Goal: Transaction & Acquisition: Purchase product/service

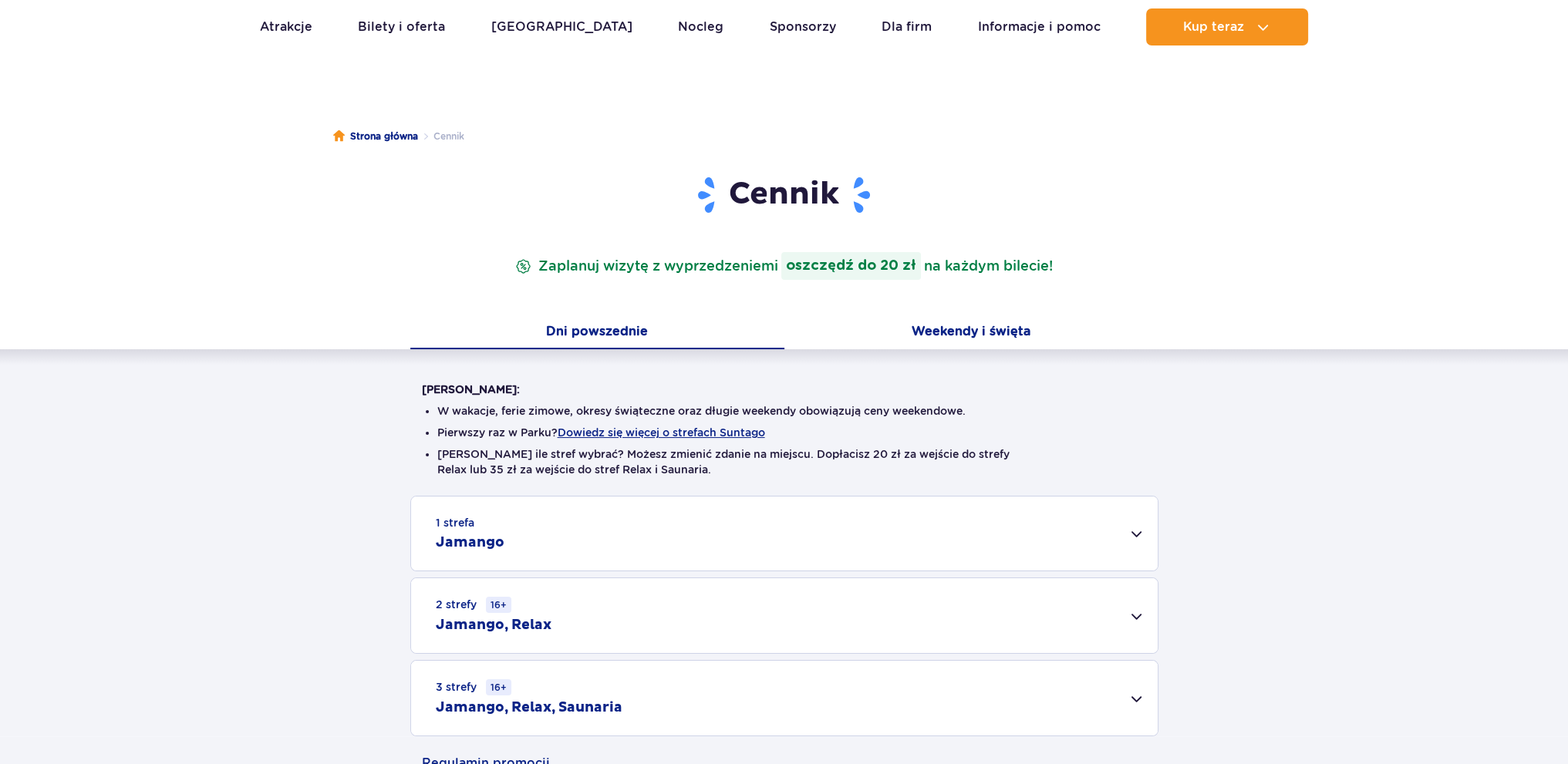
scroll to position [232, 0]
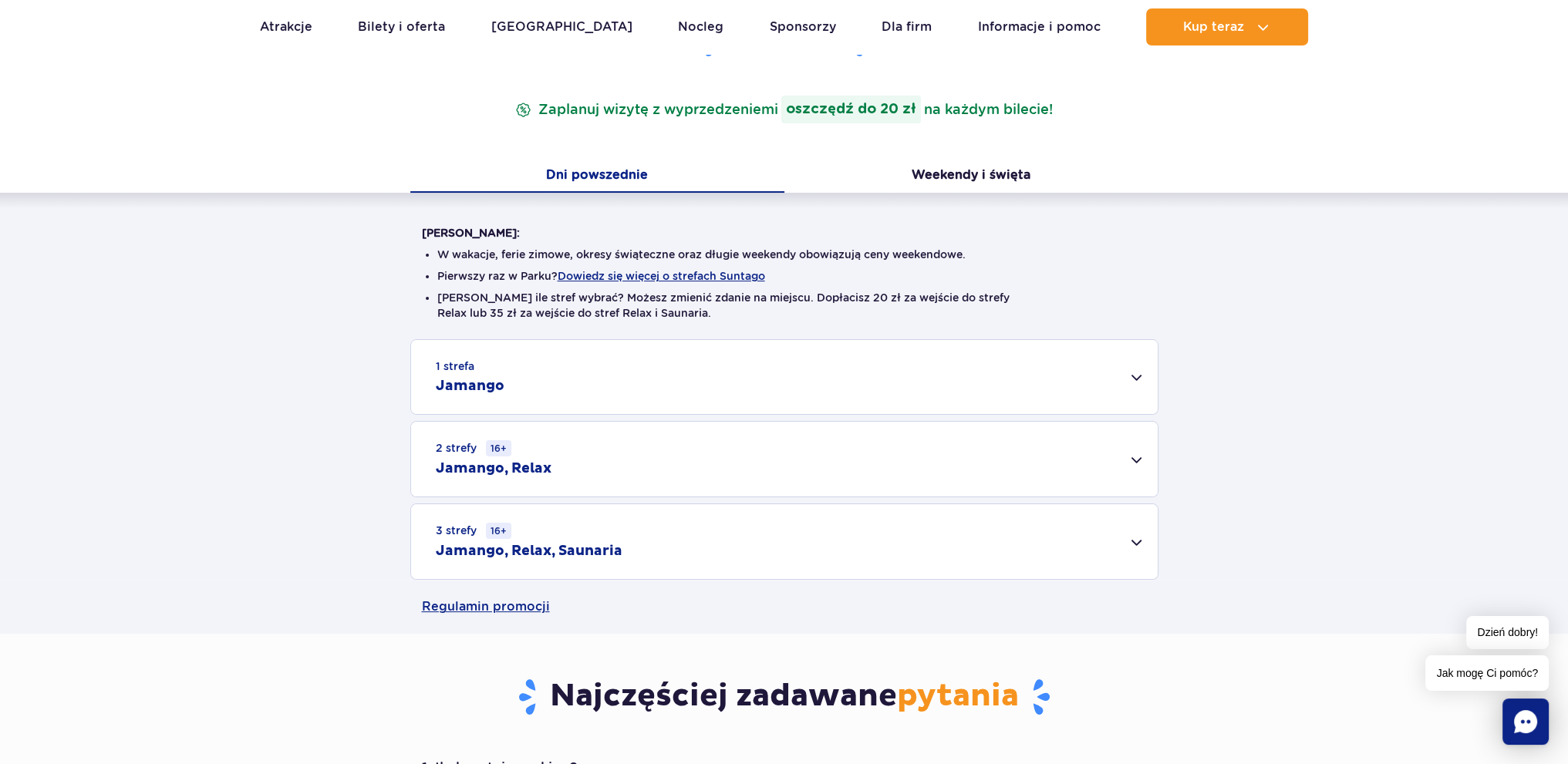
click at [1134, 458] on div "2 strefy 16+ Jamango, Relax" at bounding box center [784, 459] width 746 height 75
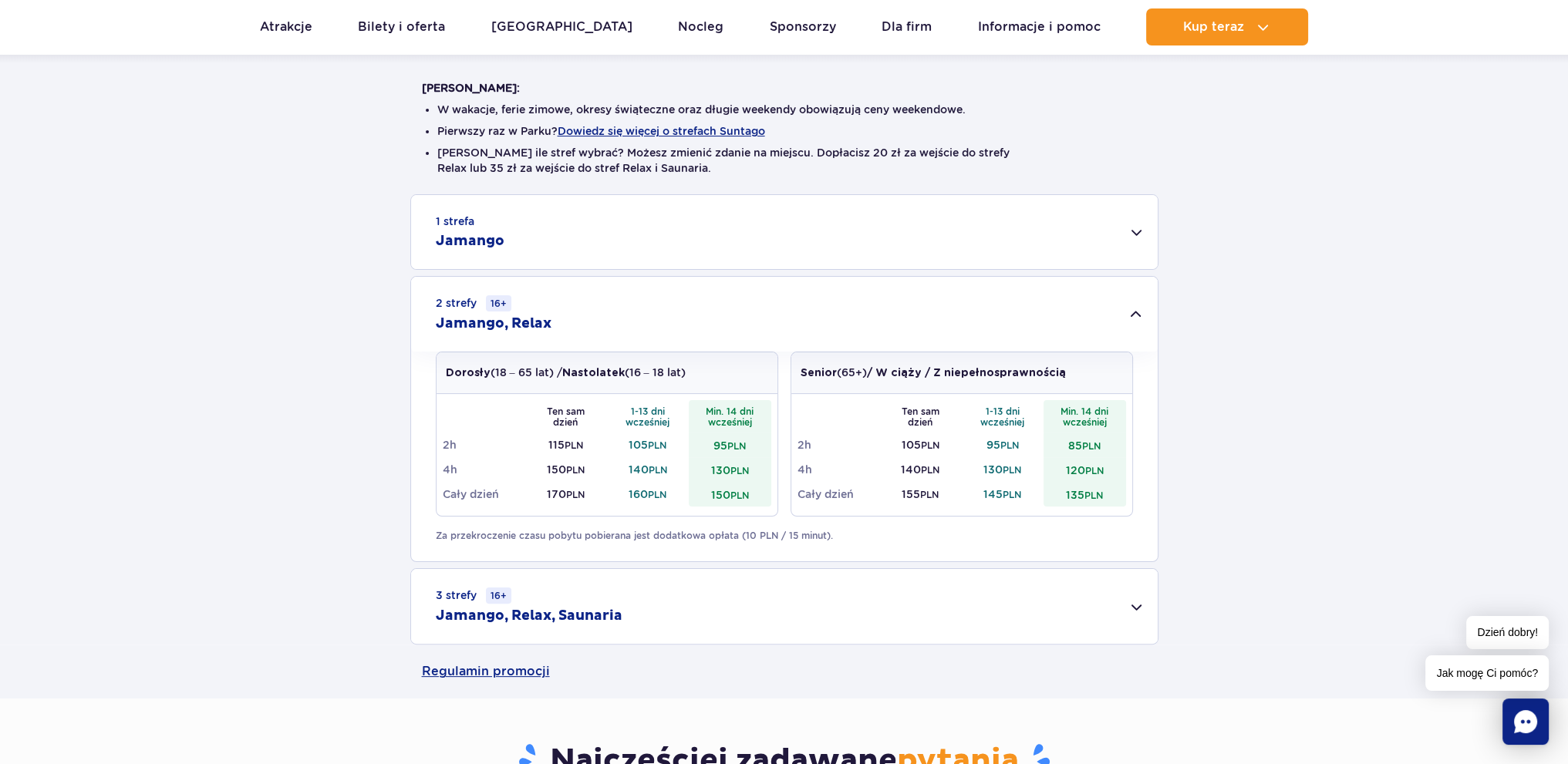
scroll to position [386, 0]
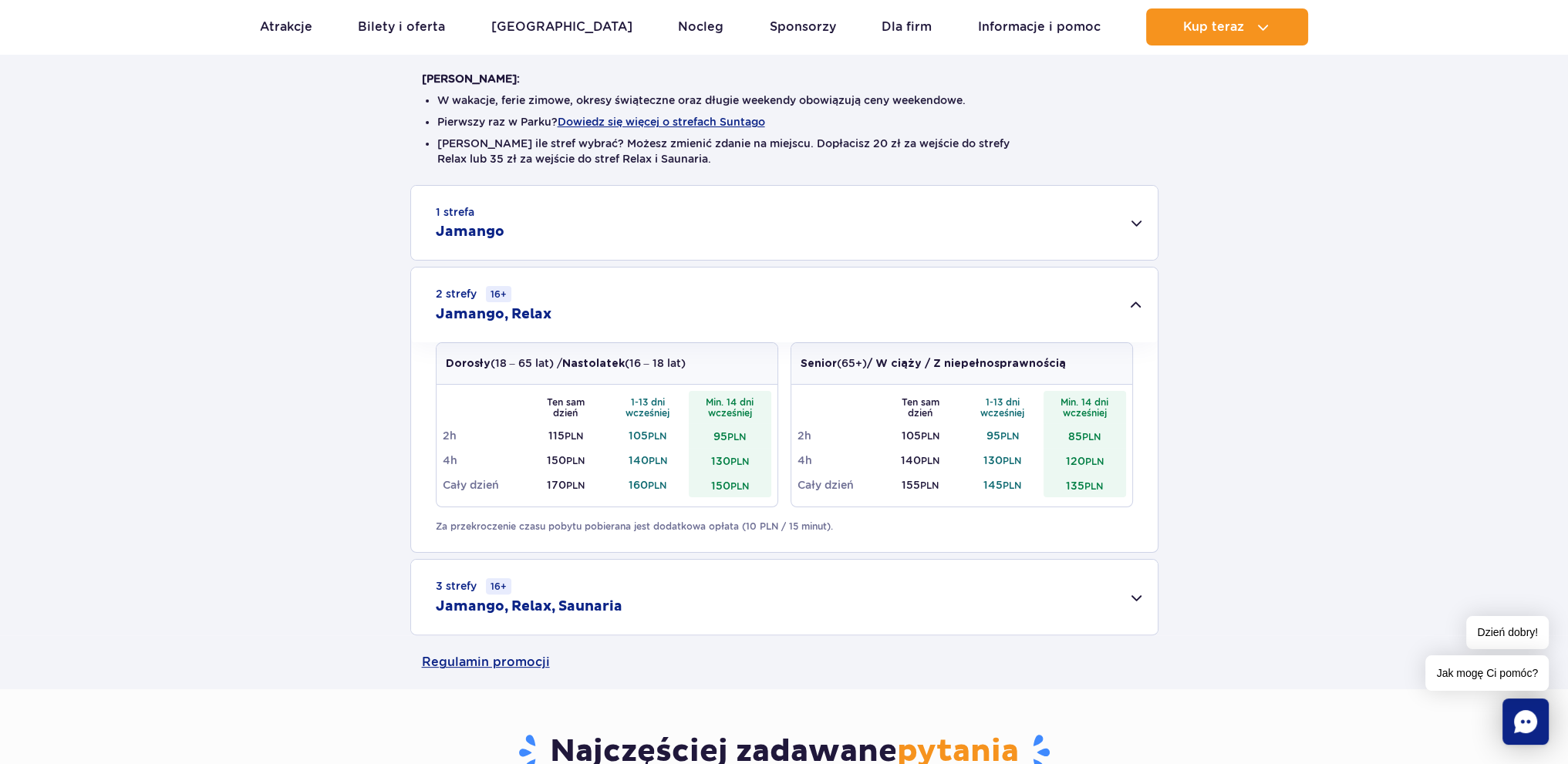
click at [541, 612] on h2 "Jamango, Relax, Saunaria" at bounding box center [529, 607] width 187 height 18
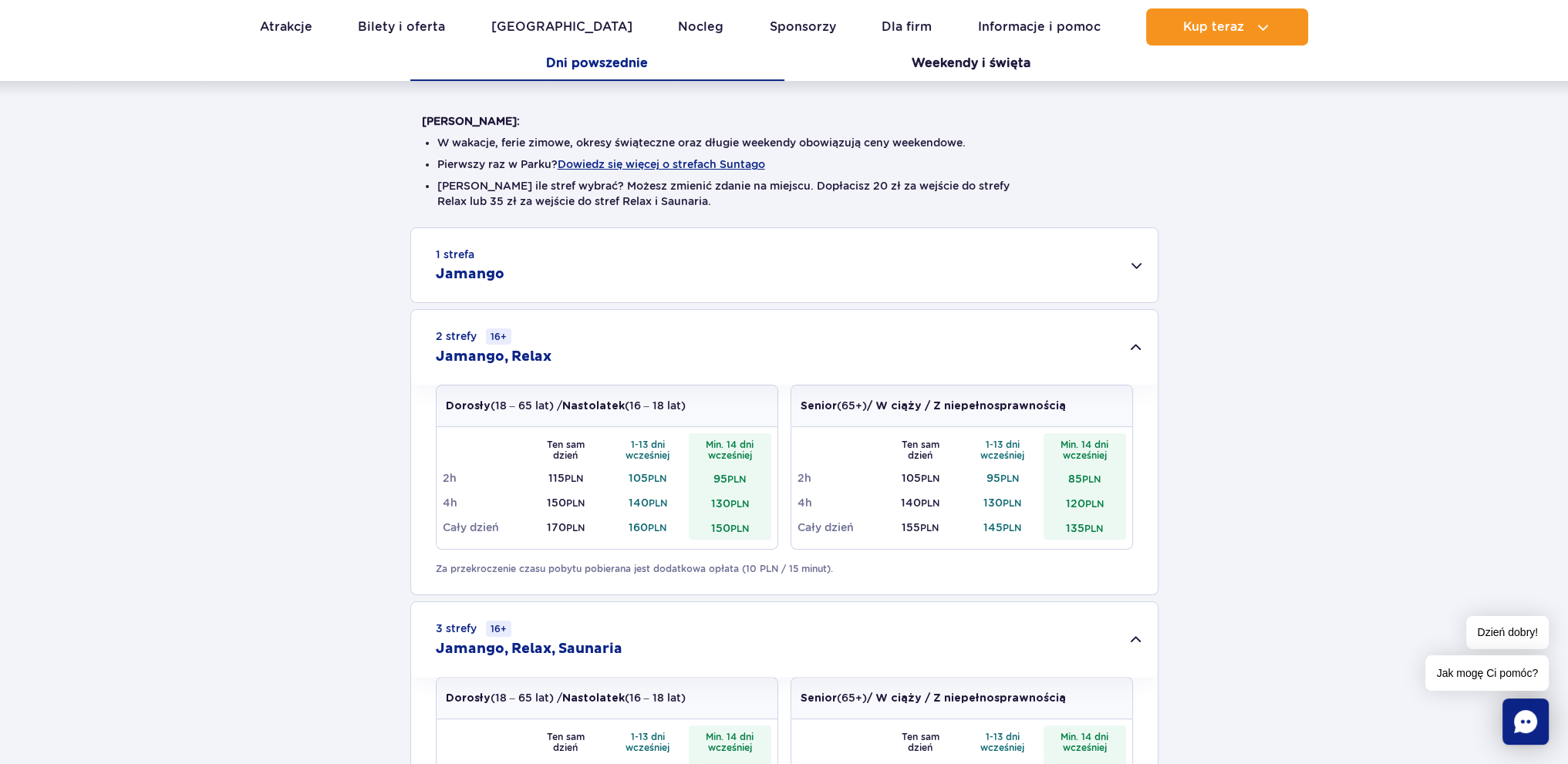
scroll to position [308, 0]
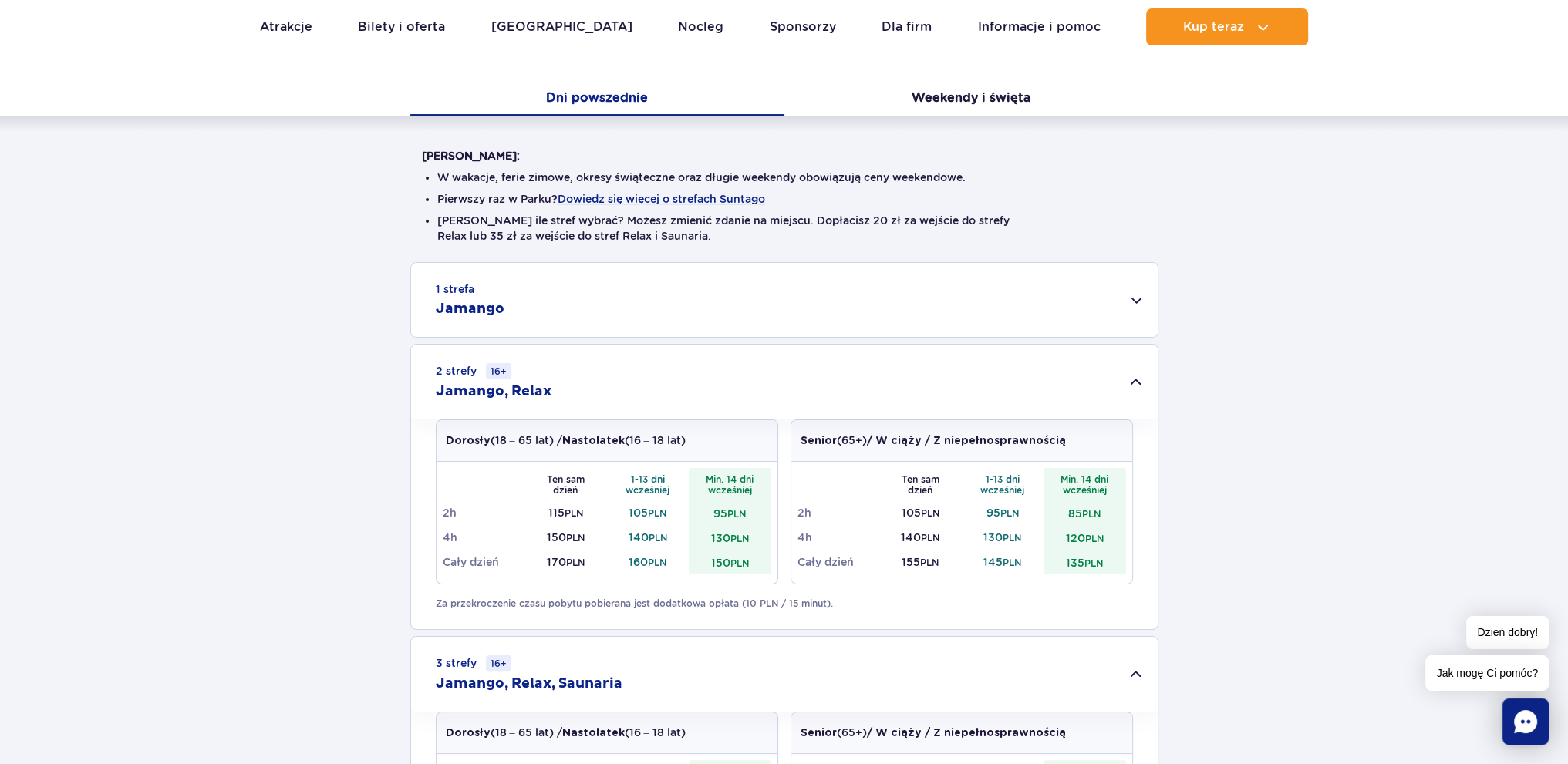
click at [489, 311] on h2 "Jamango" at bounding box center [470, 309] width 69 height 18
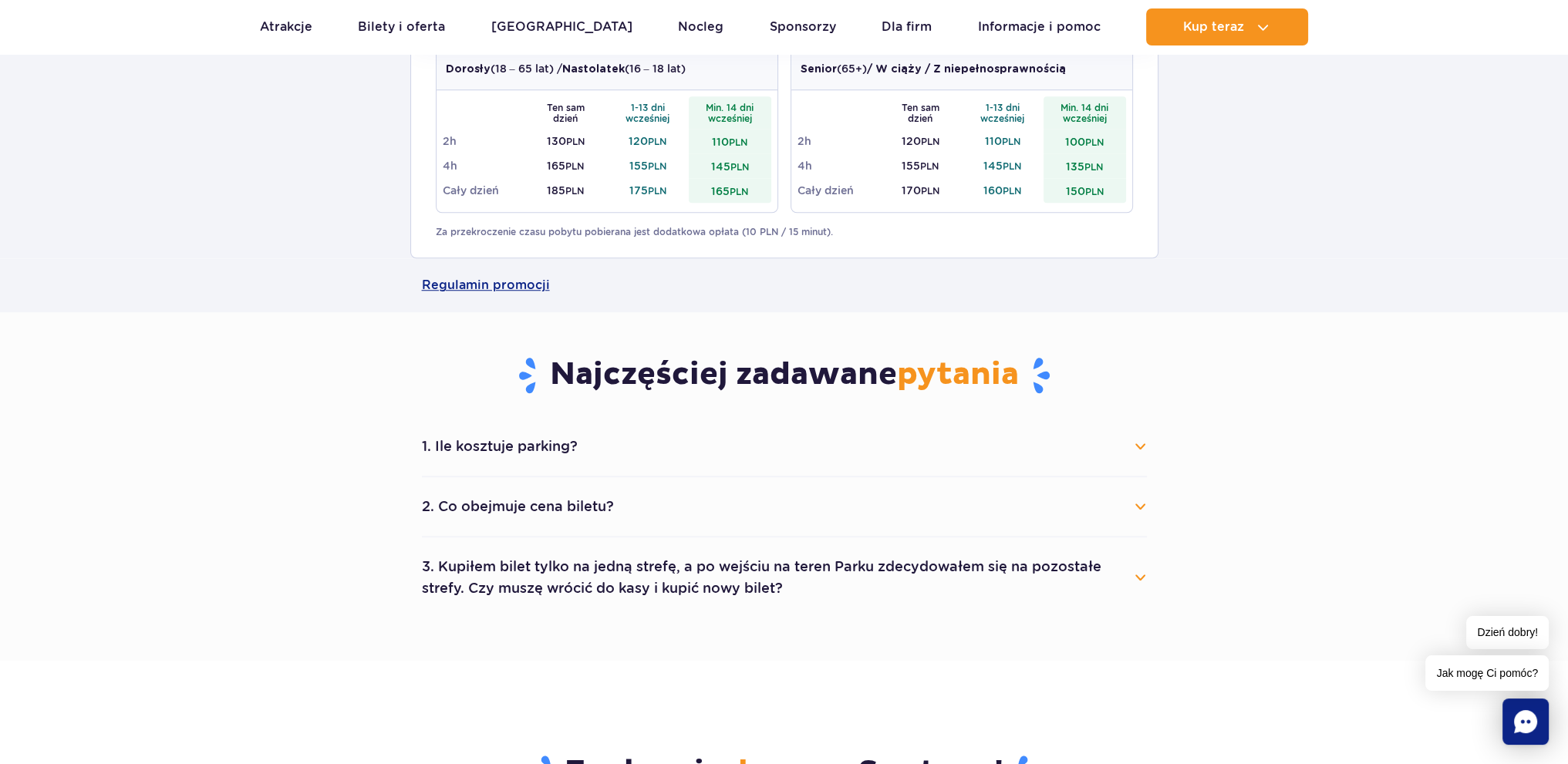
scroll to position [1542, 0]
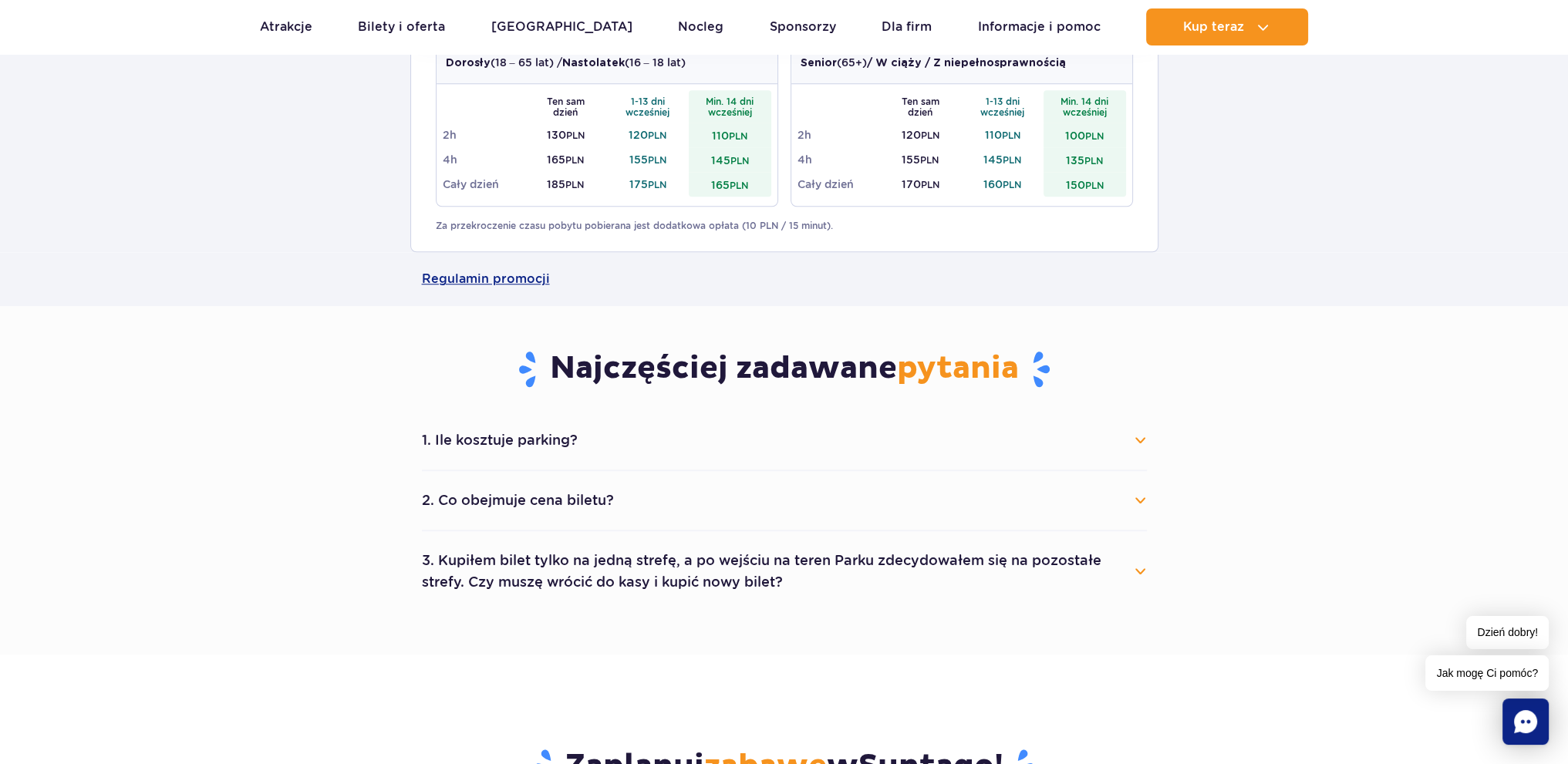
click at [1135, 495] on button "2. Co obejmuje cena biletu?" at bounding box center [784, 501] width 725 height 34
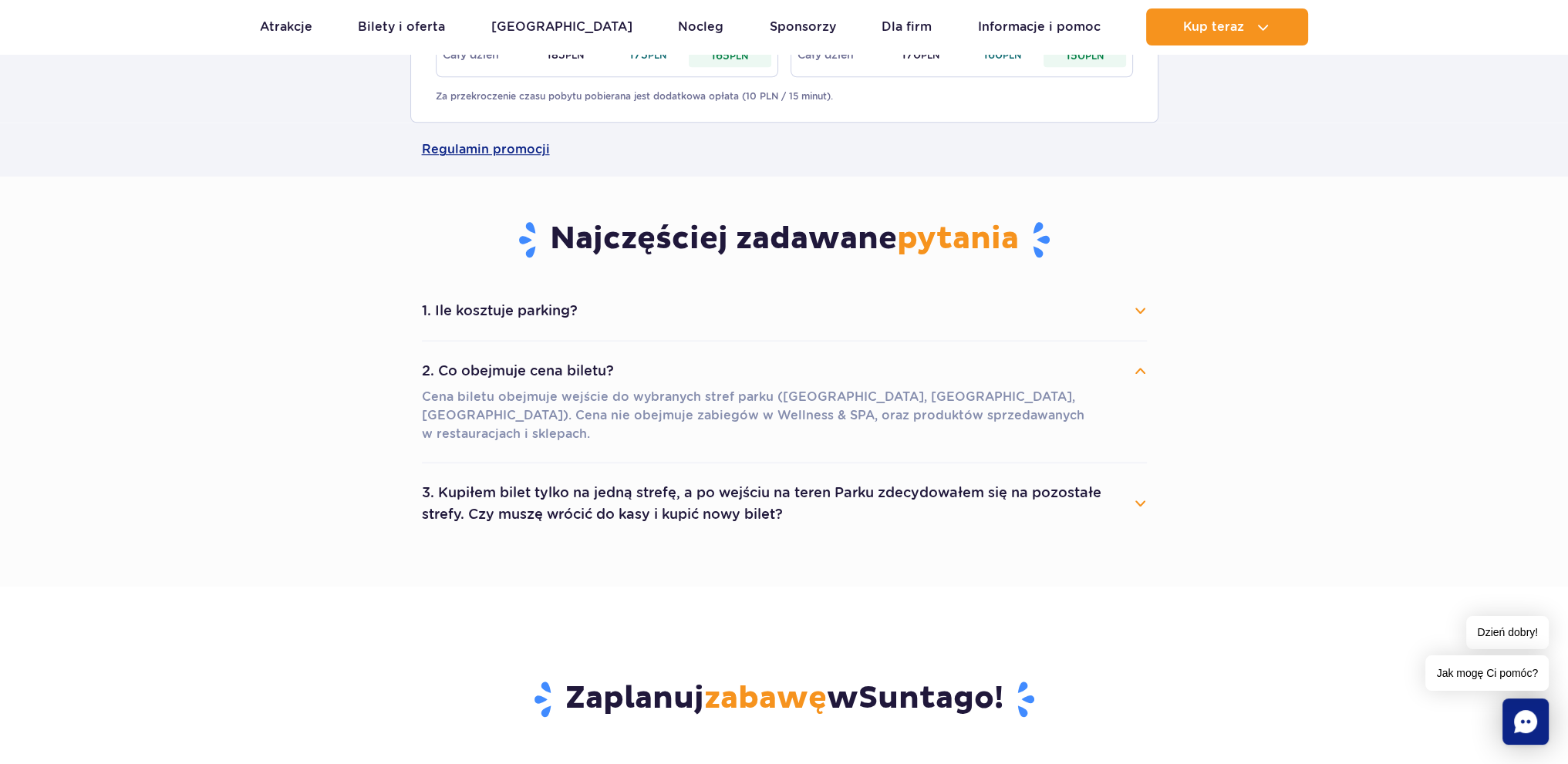
scroll to position [1696, 0]
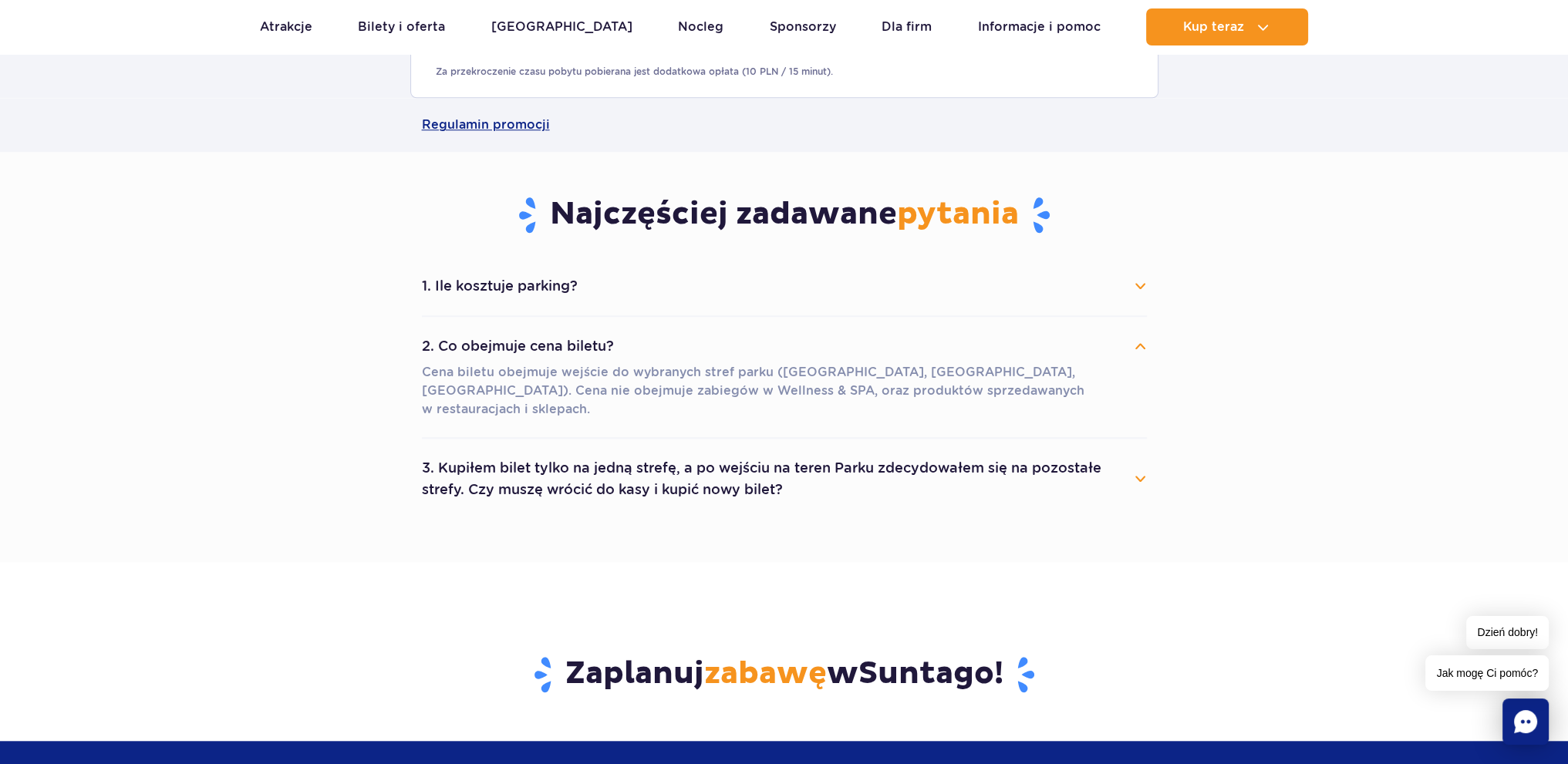
click at [1142, 457] on button "3. Kupiłem bilet tylko na jedną strefę, a po wejściu na teren Parku zdecydowałe…" at bounding box center [784, 479] width 725 height 56
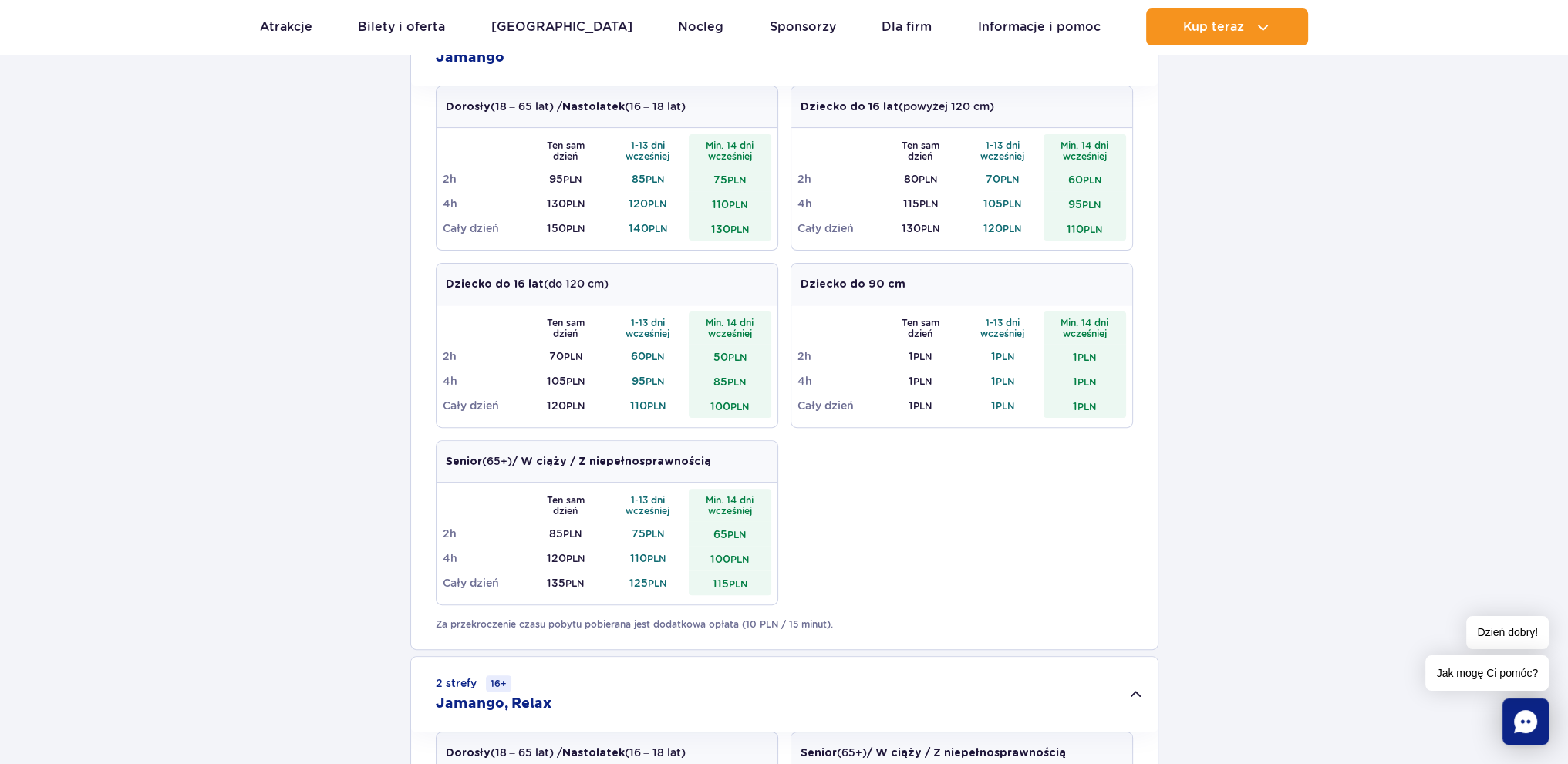
scroll to position [386, 0]
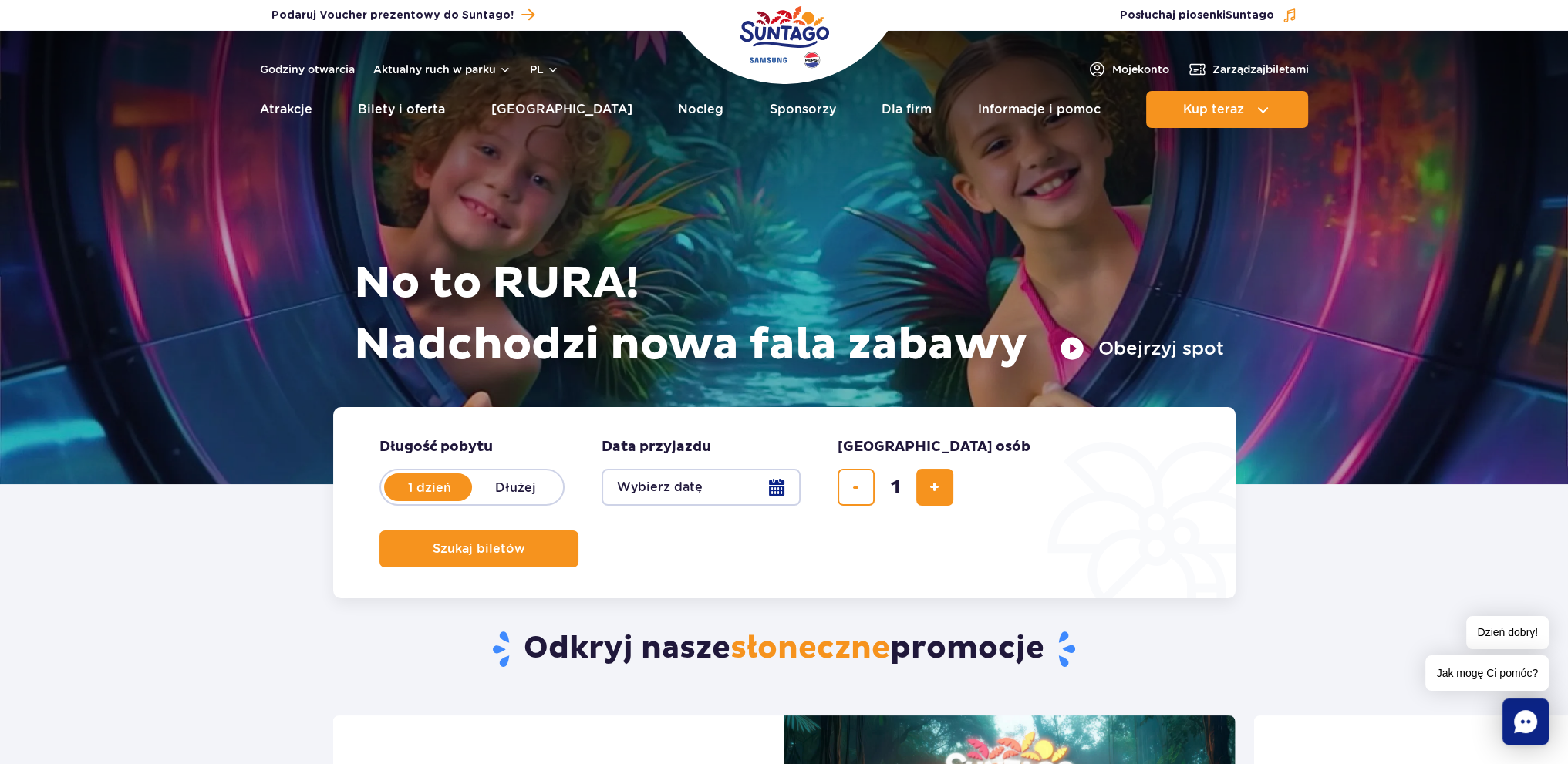
click at [782, 481] on button "Wybierz datę" at bounding box center [701, 487] width 199 height 37
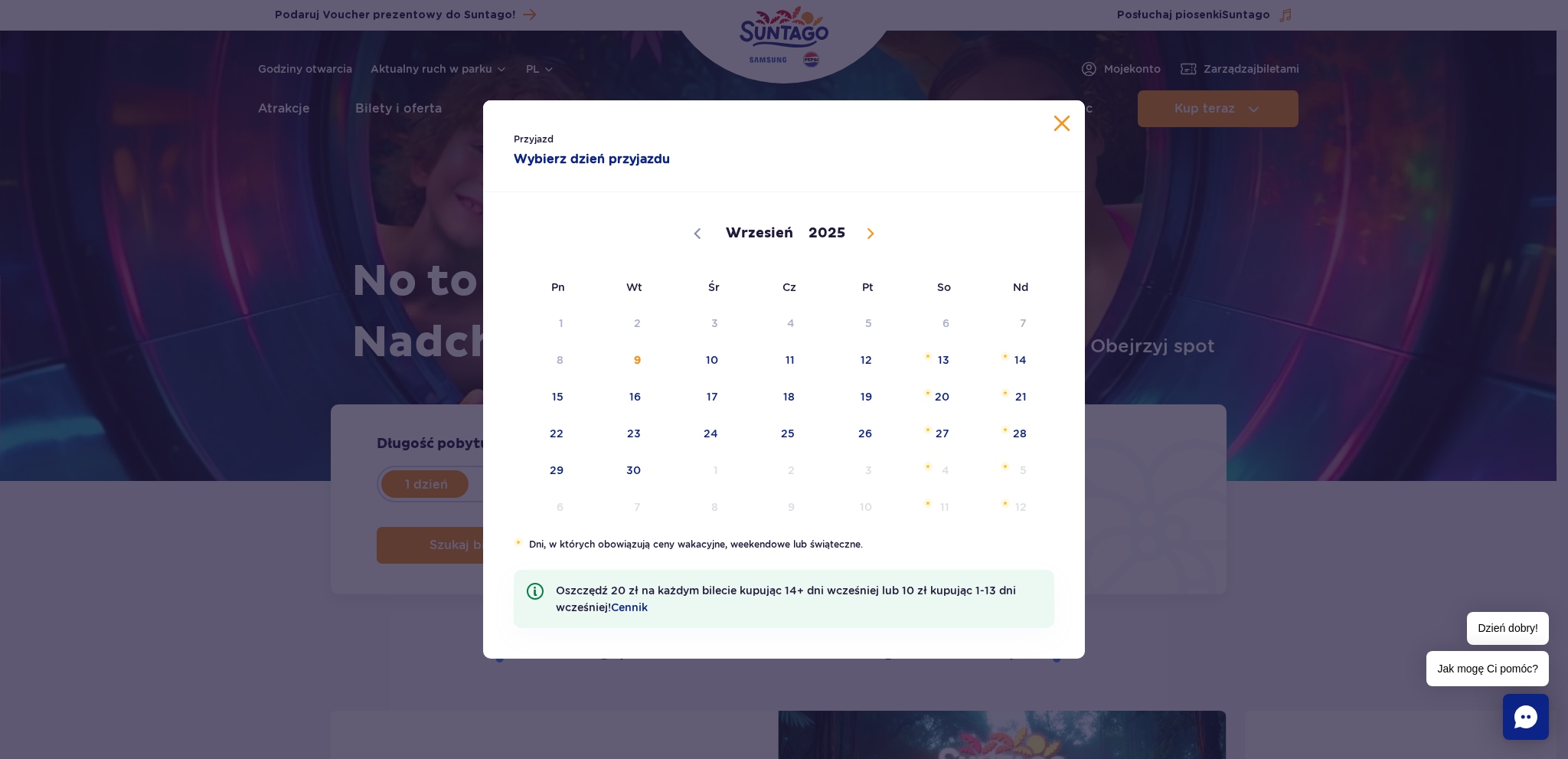
click at [866, 233] on icon at bounding box center [871, 234] width 11 height 11
select select "11"
click at [866, 233] on icon at bounding box center [871, 234] width 11 height 11
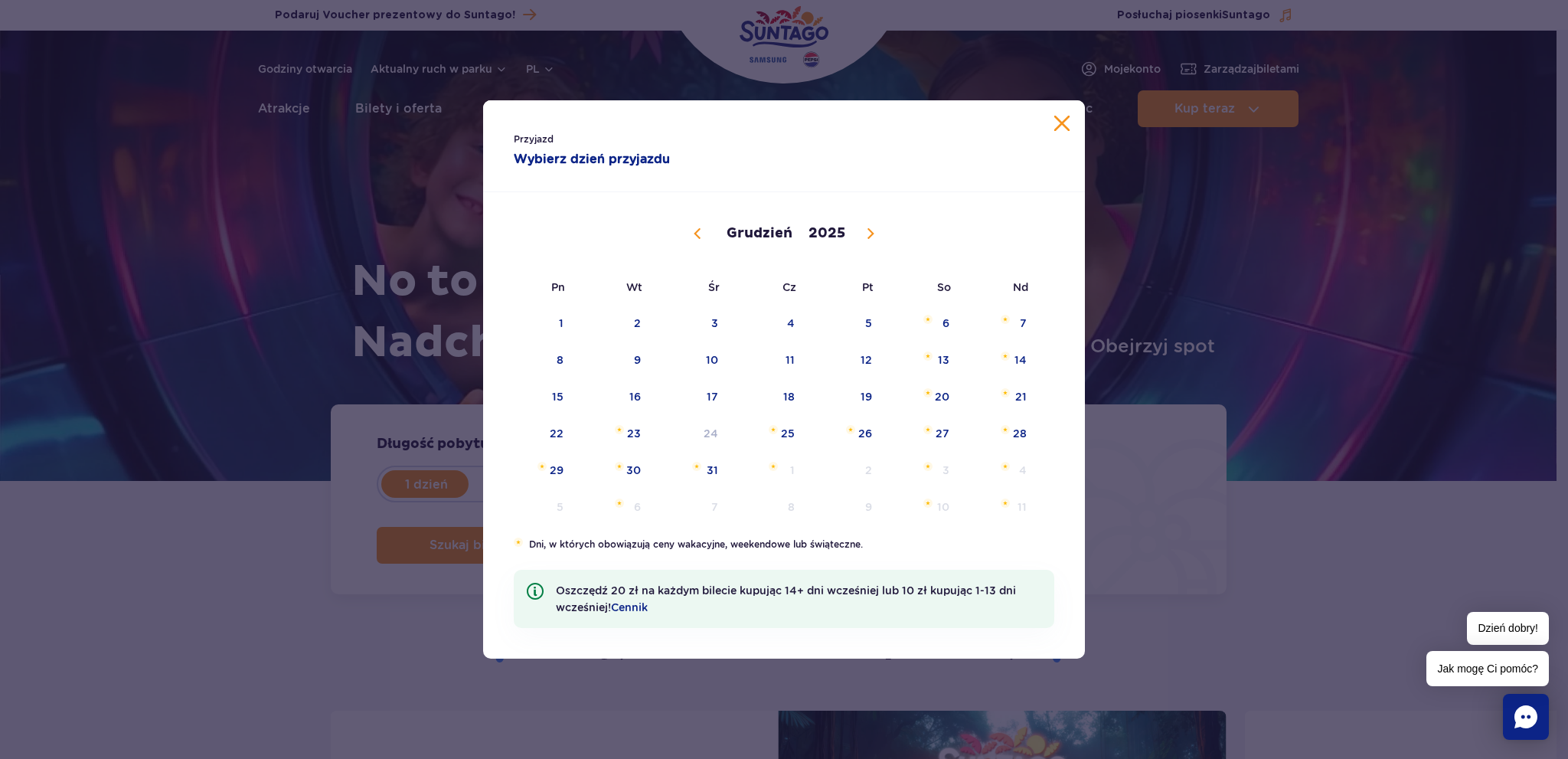
type input "2026"
select select "0"
click at [690, 232] on span at bounding box center [698, 233] width 26 height 26
type input "2025"
select select "11"
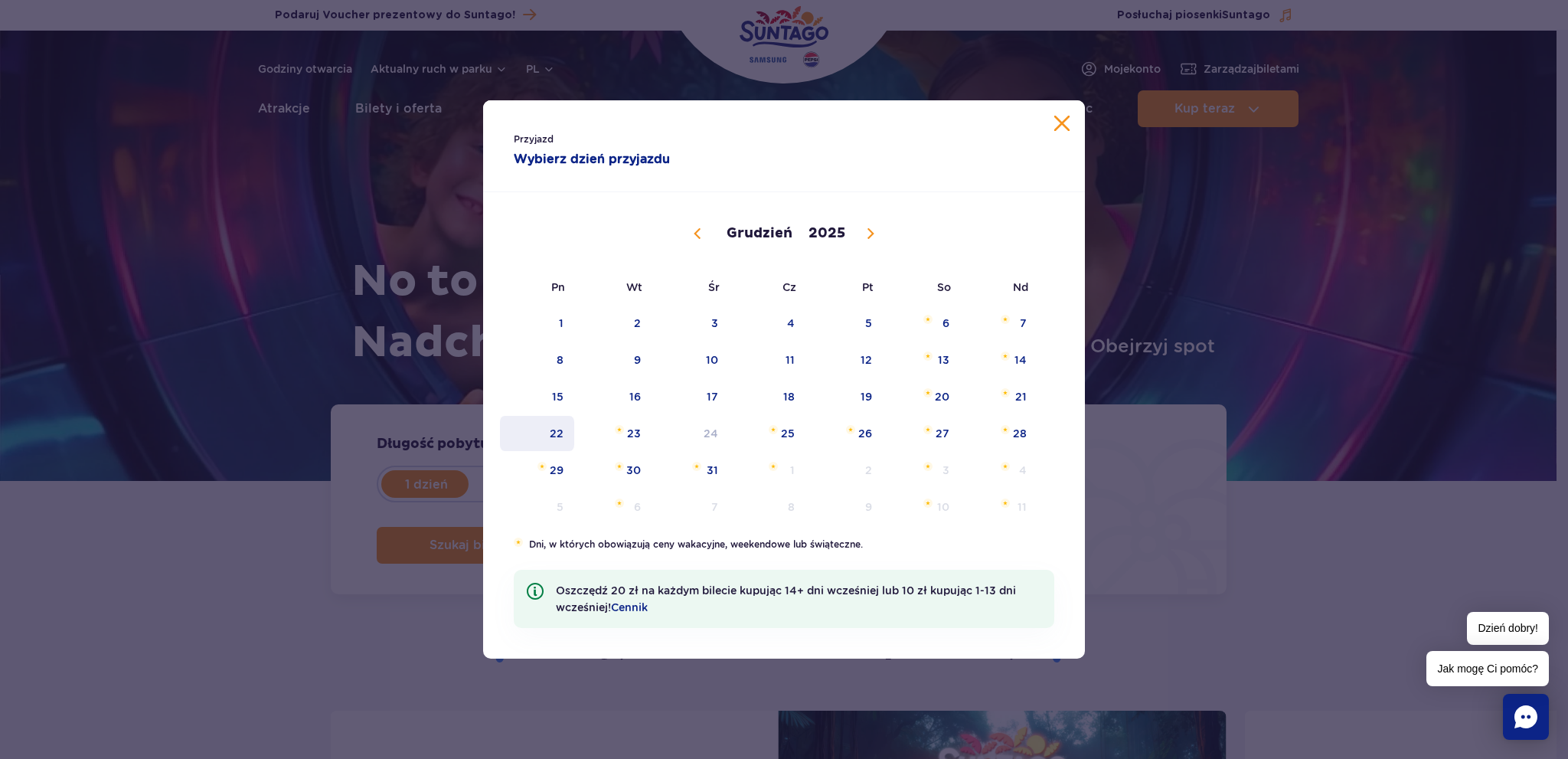
click at [560, 430] on span "22" at bounding box center [537, 434] width 78 height 35
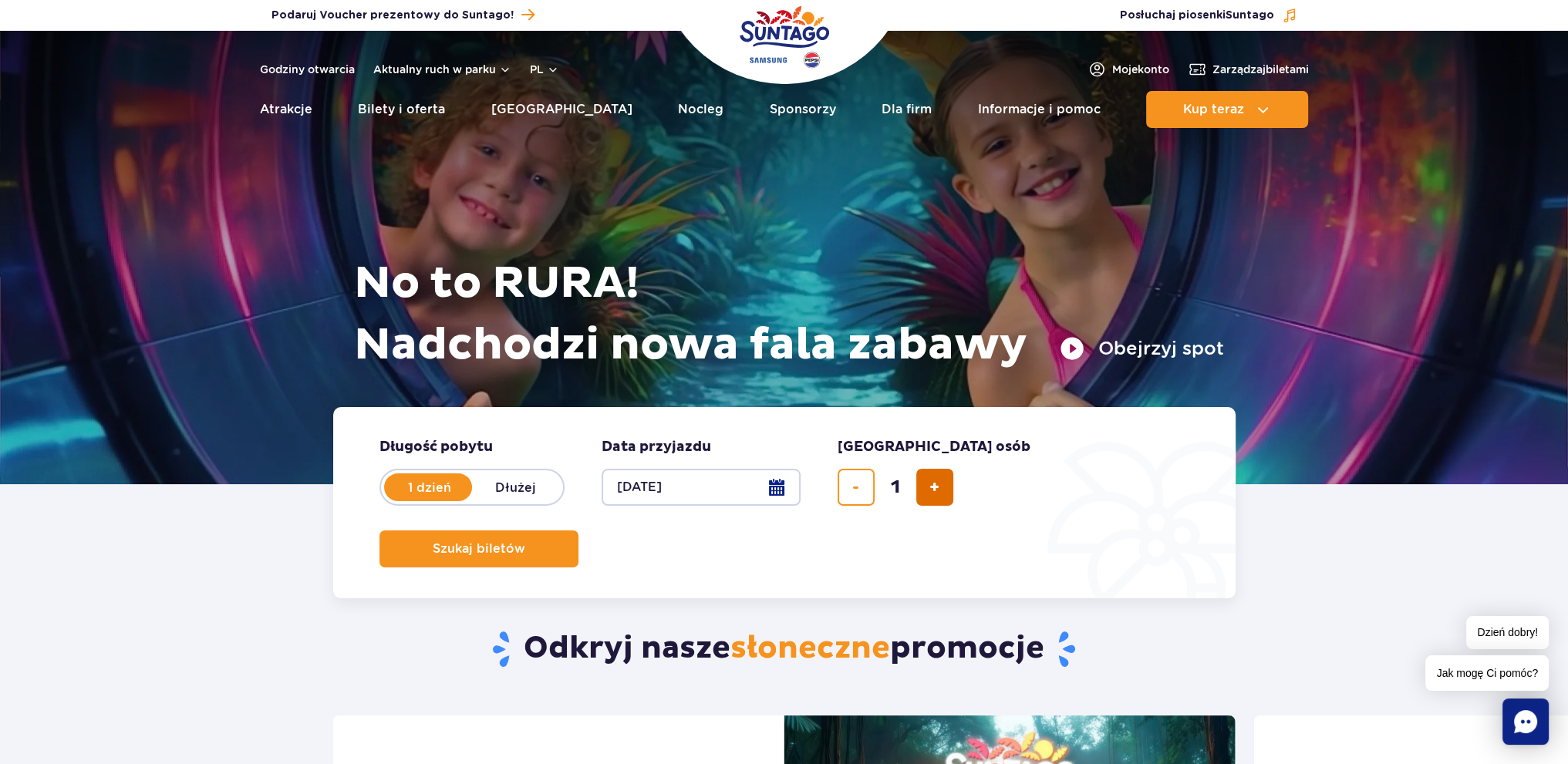
click at [933, 488] on span "dodaj bilet" at bounding box center [934, 488] width 10 height 0
type input "3"
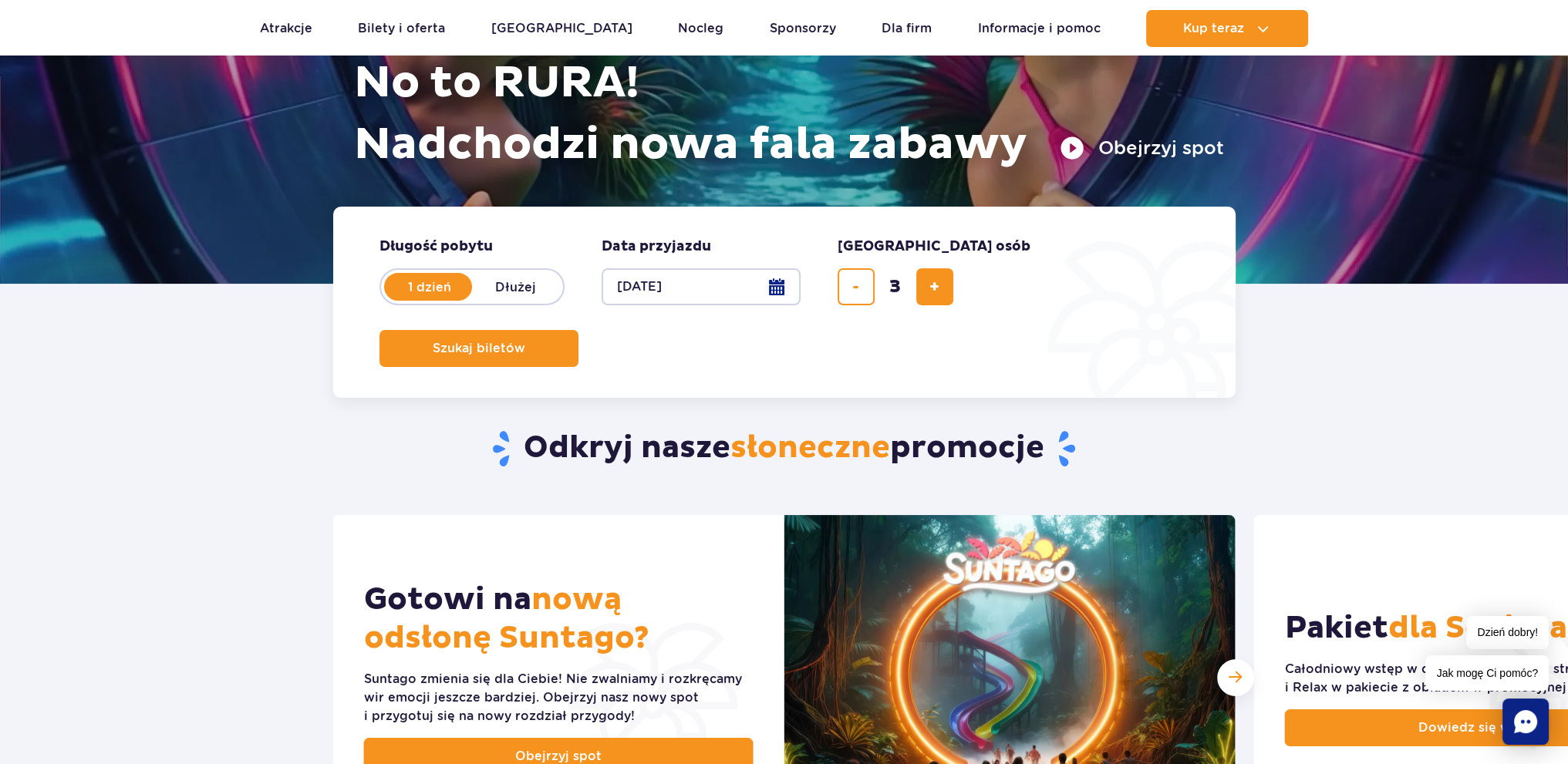
scroll to position [232, 0]
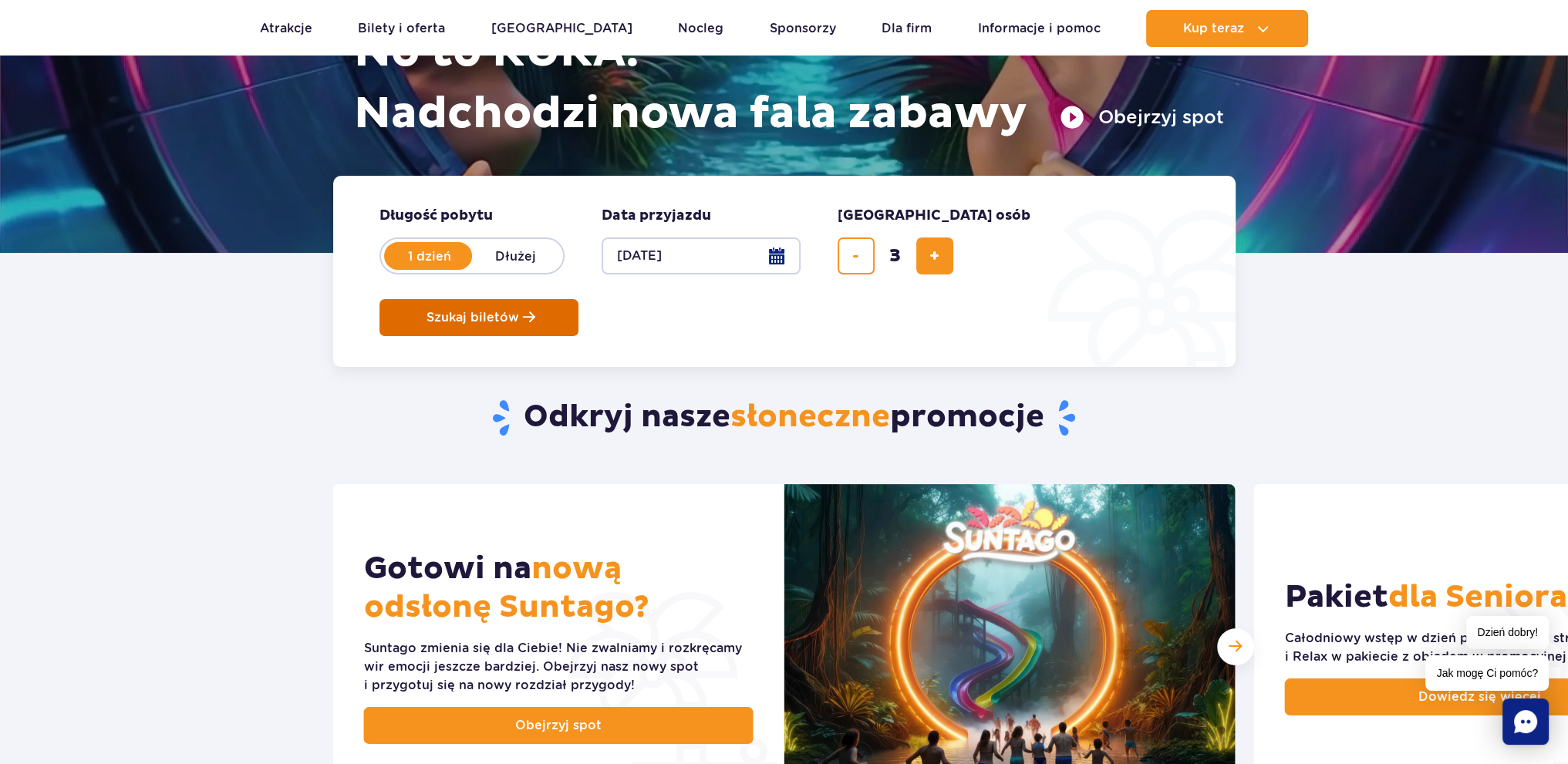
click at [519, 311] on span "Szukaj biletów" at bounding box center [473, 317] width 93 height 14
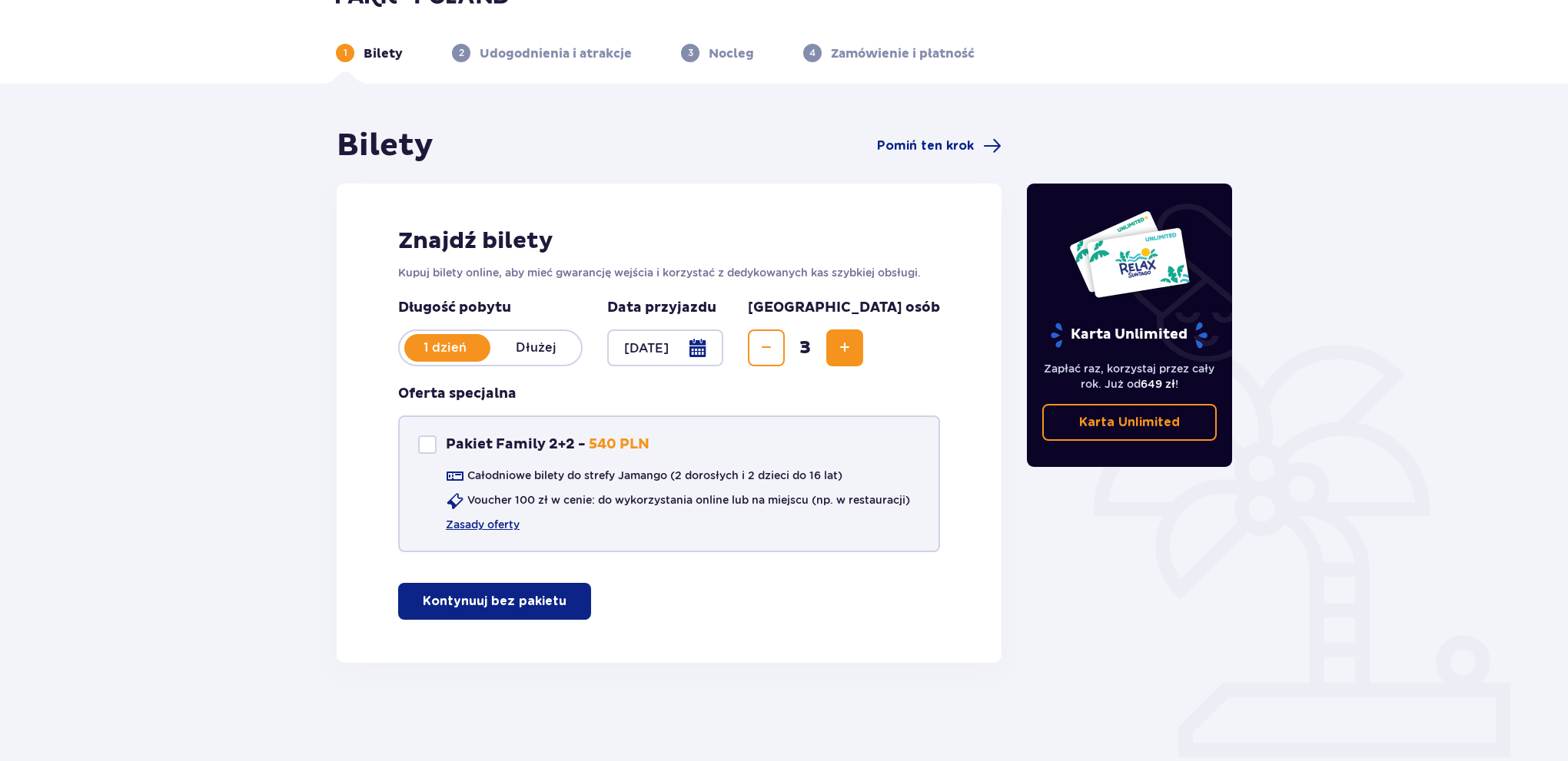
scroll to position [56, 0]
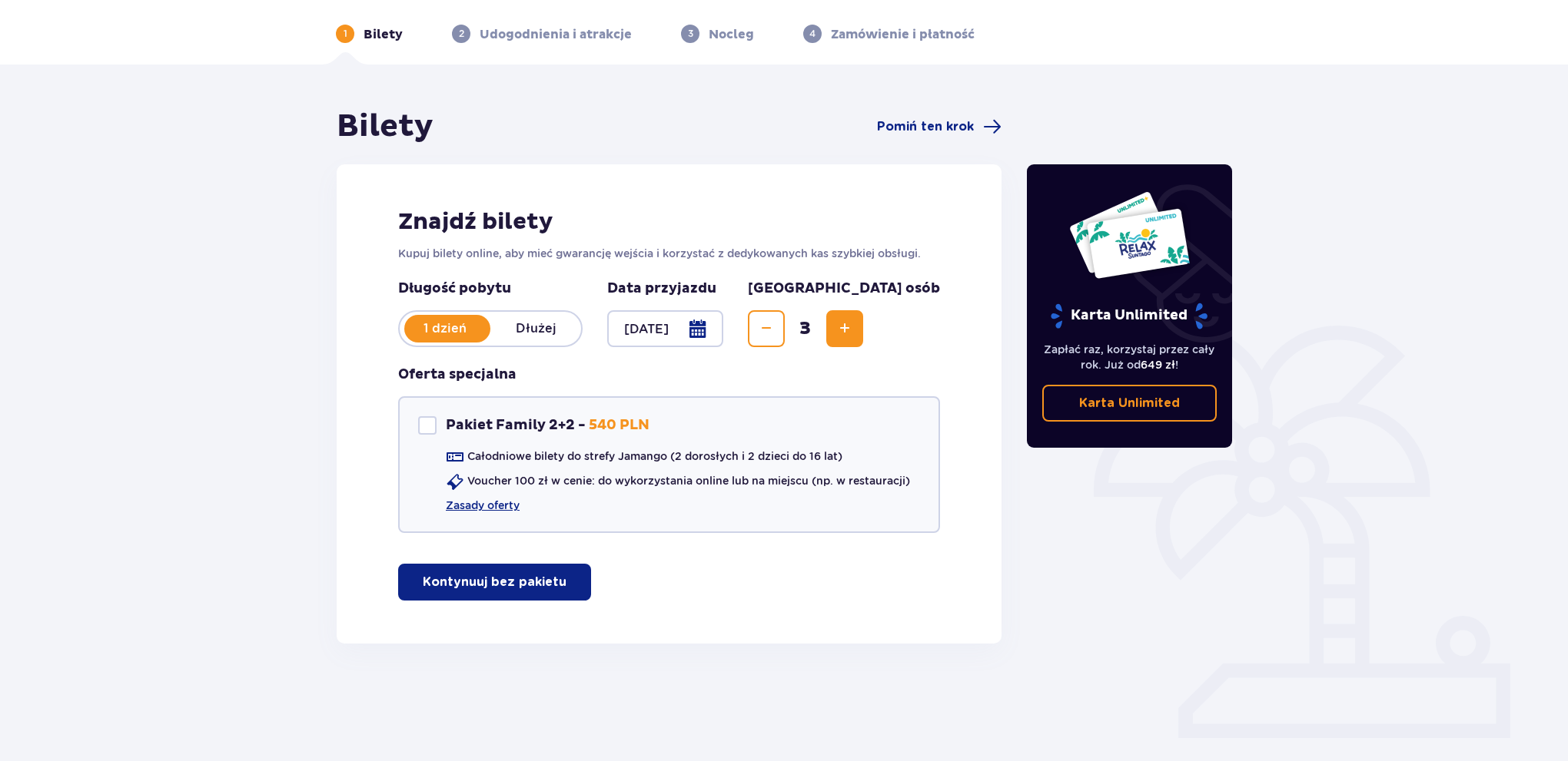
click at [492, 586] on p "Kontynuuj bez pakietu" at bounding box center [494, 582] width 144 height 17
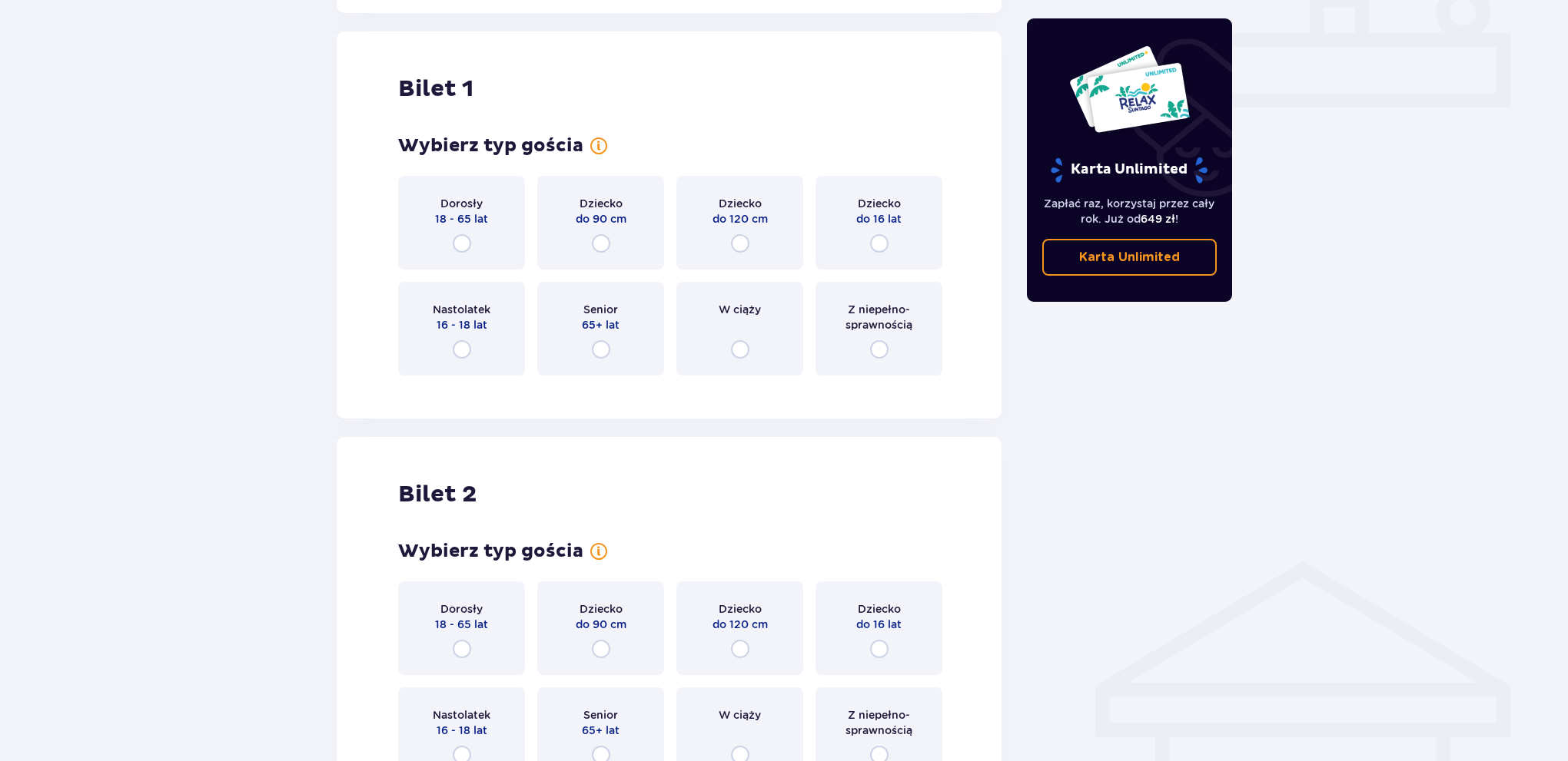
scroll to position [698, 0]
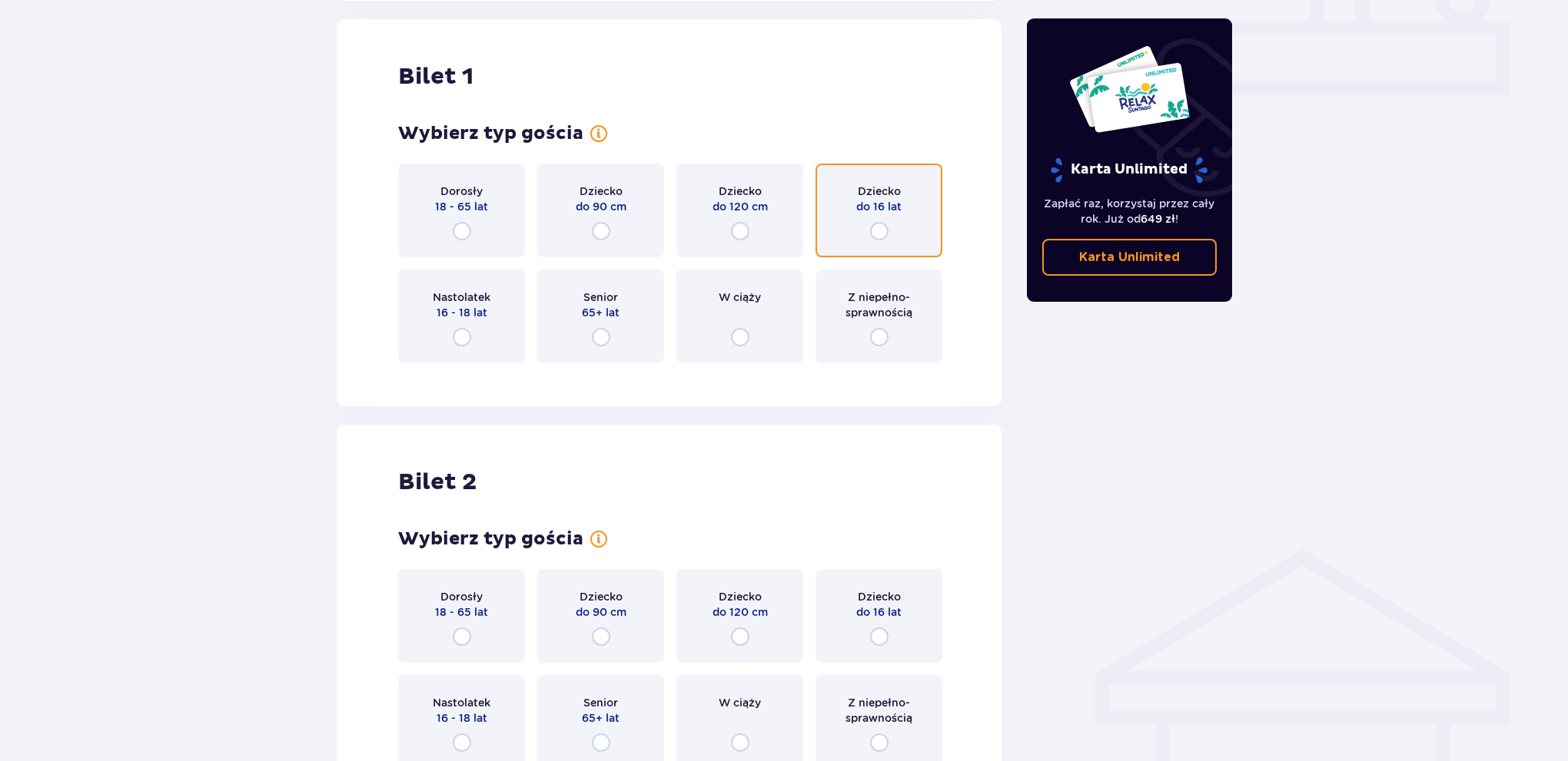
click at [879, 228] on input "radio" at bounding box center [879, 231] width 18 height 18
radio input "true"
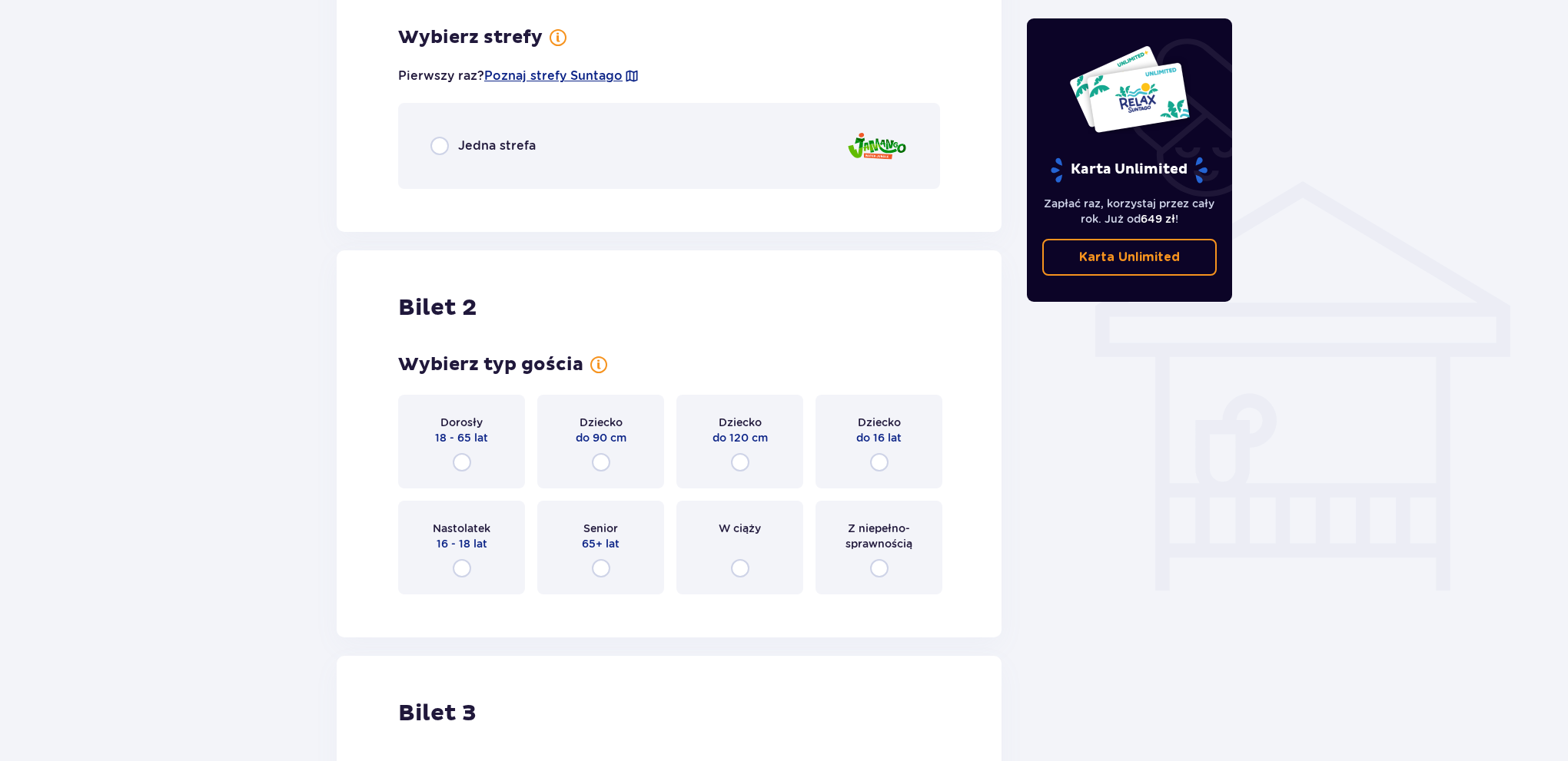
scroll to position [1074, 0]
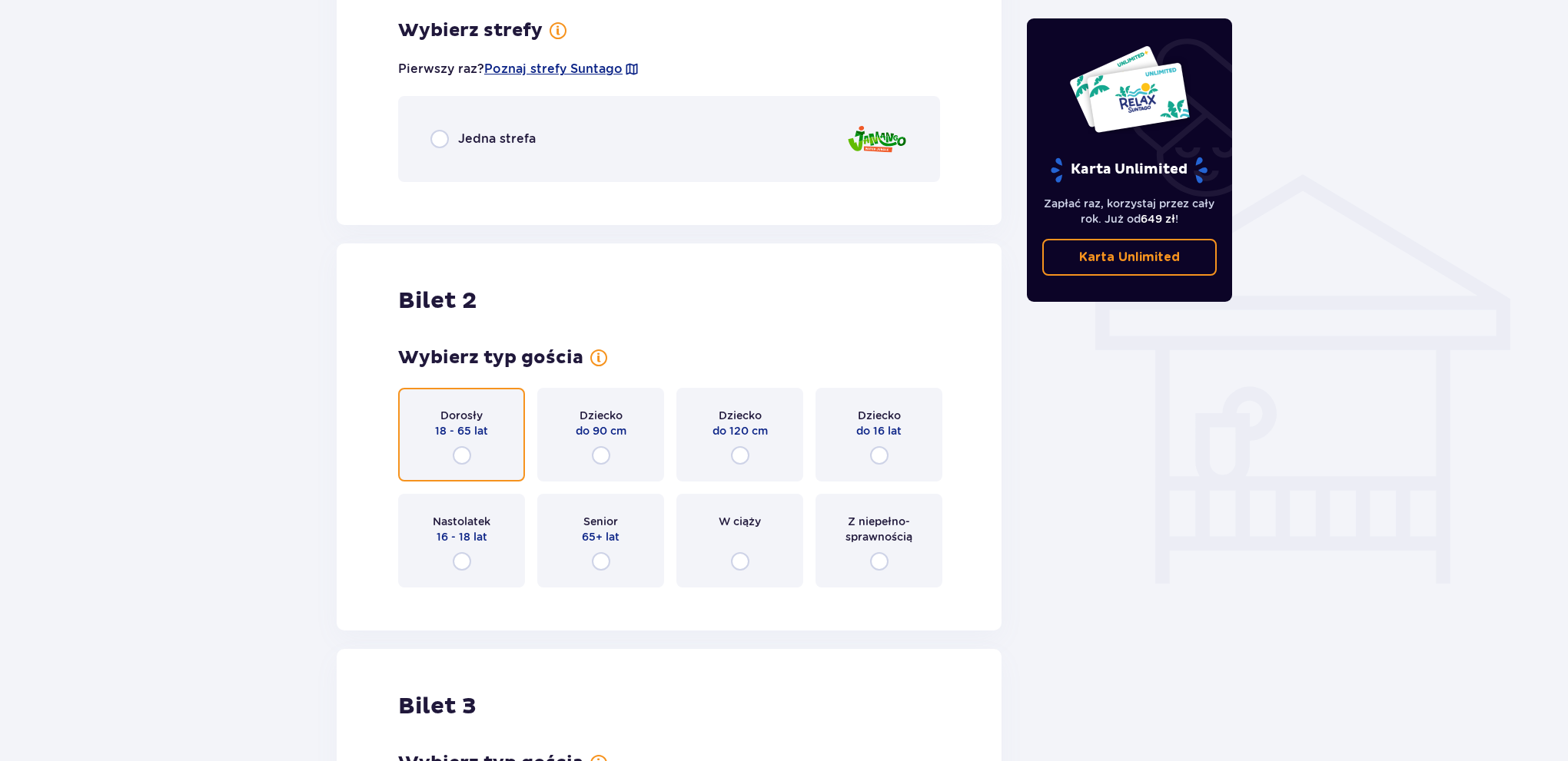
click at [464, 454] on input "radio" at bounding box center [461, 455] width 18 height 18
radio input "true"
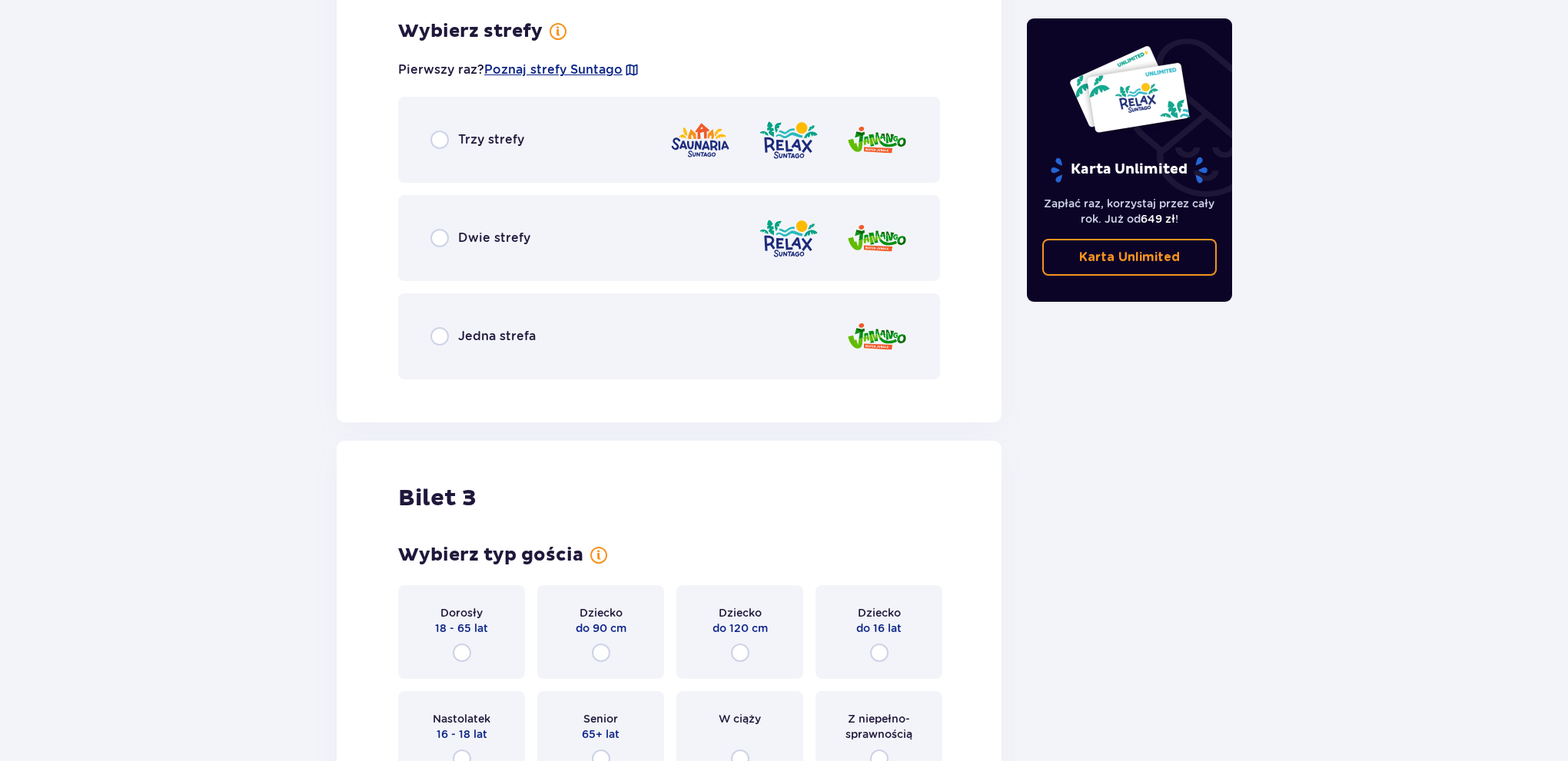
scroll to position [1672, 0]
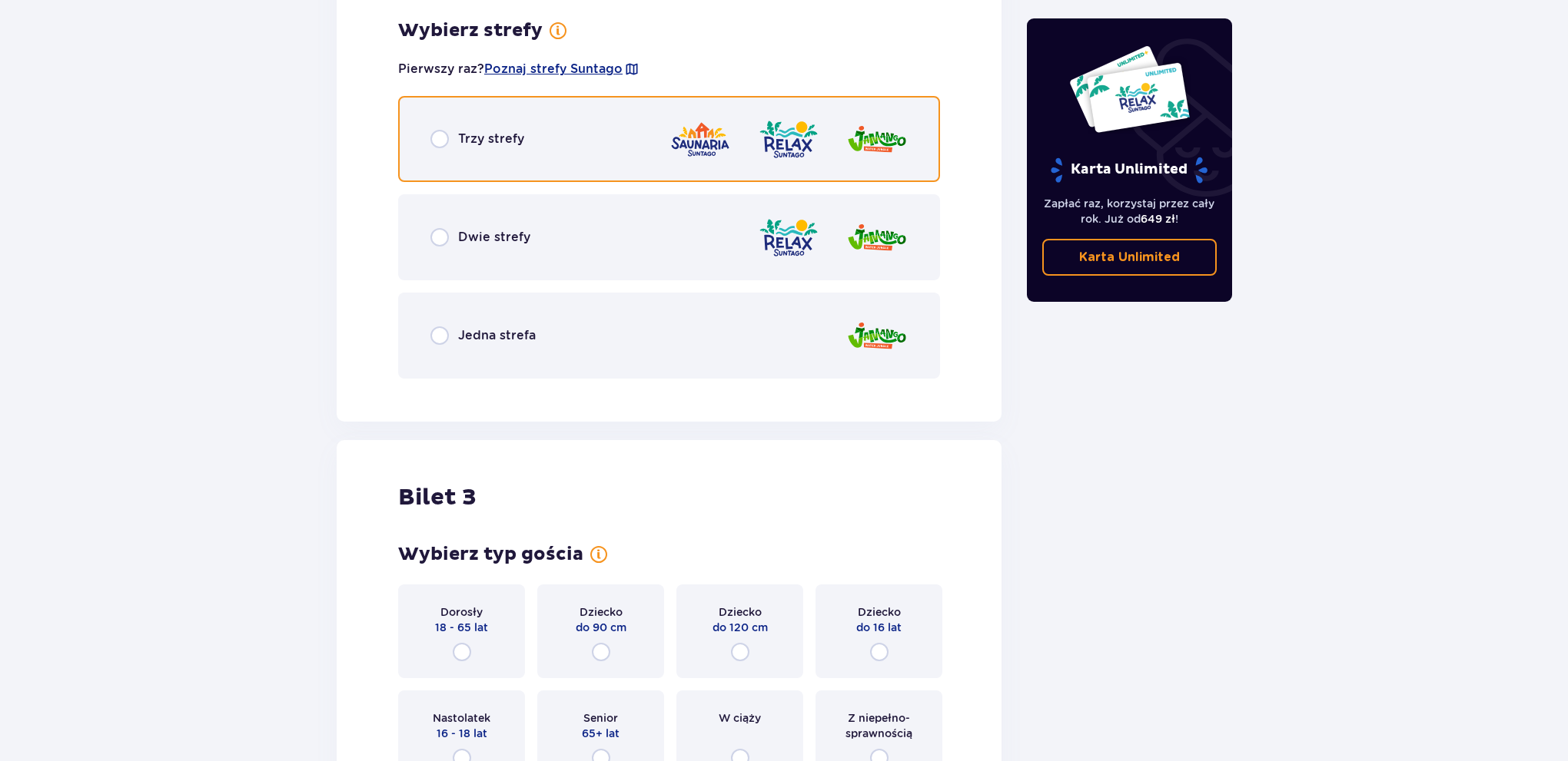
click at [440, 134] on input "radio" at bounding box center [439, 138] width 18 height 18
radio input "true"
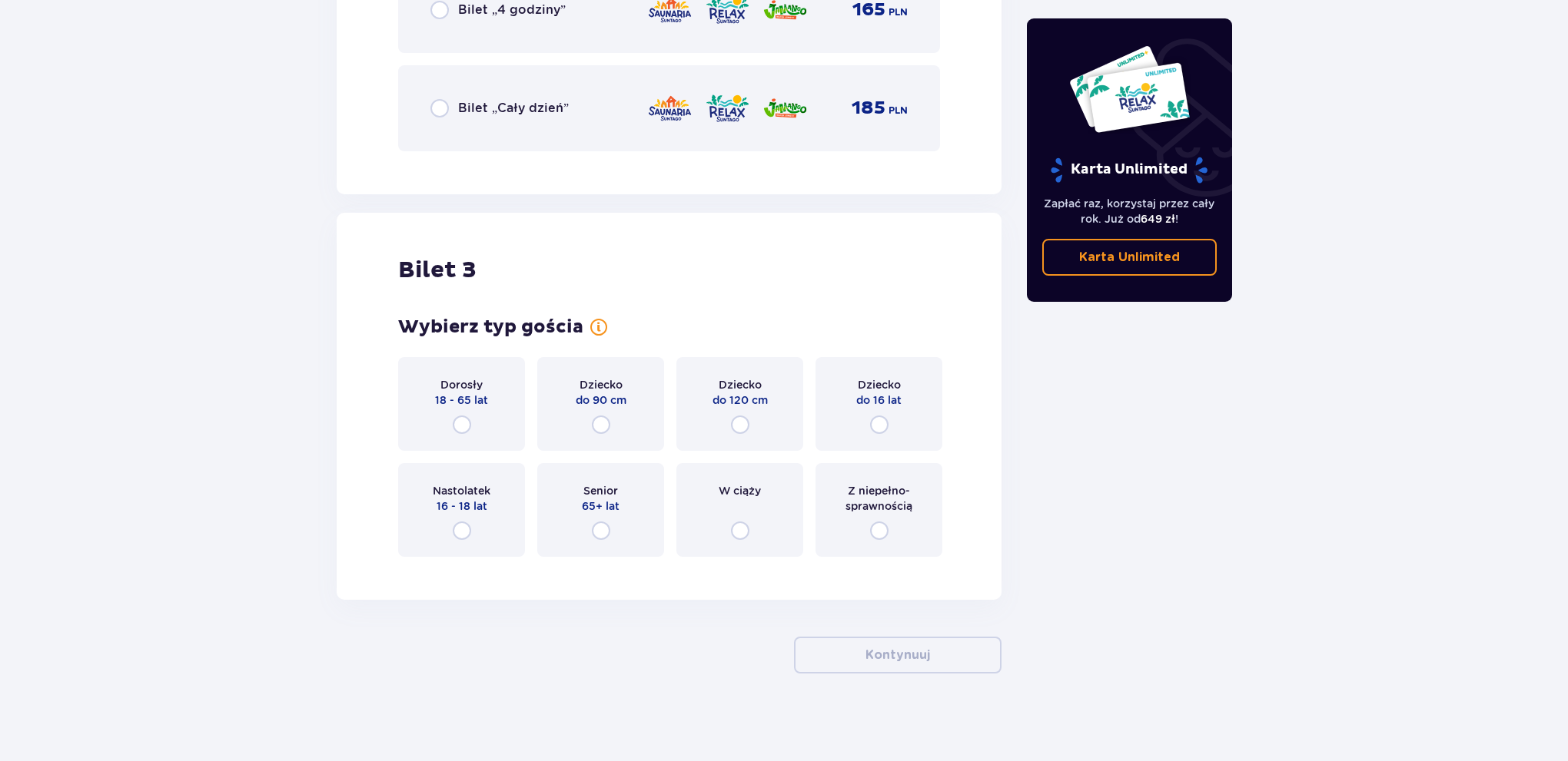
scroll to position [2344, 0]
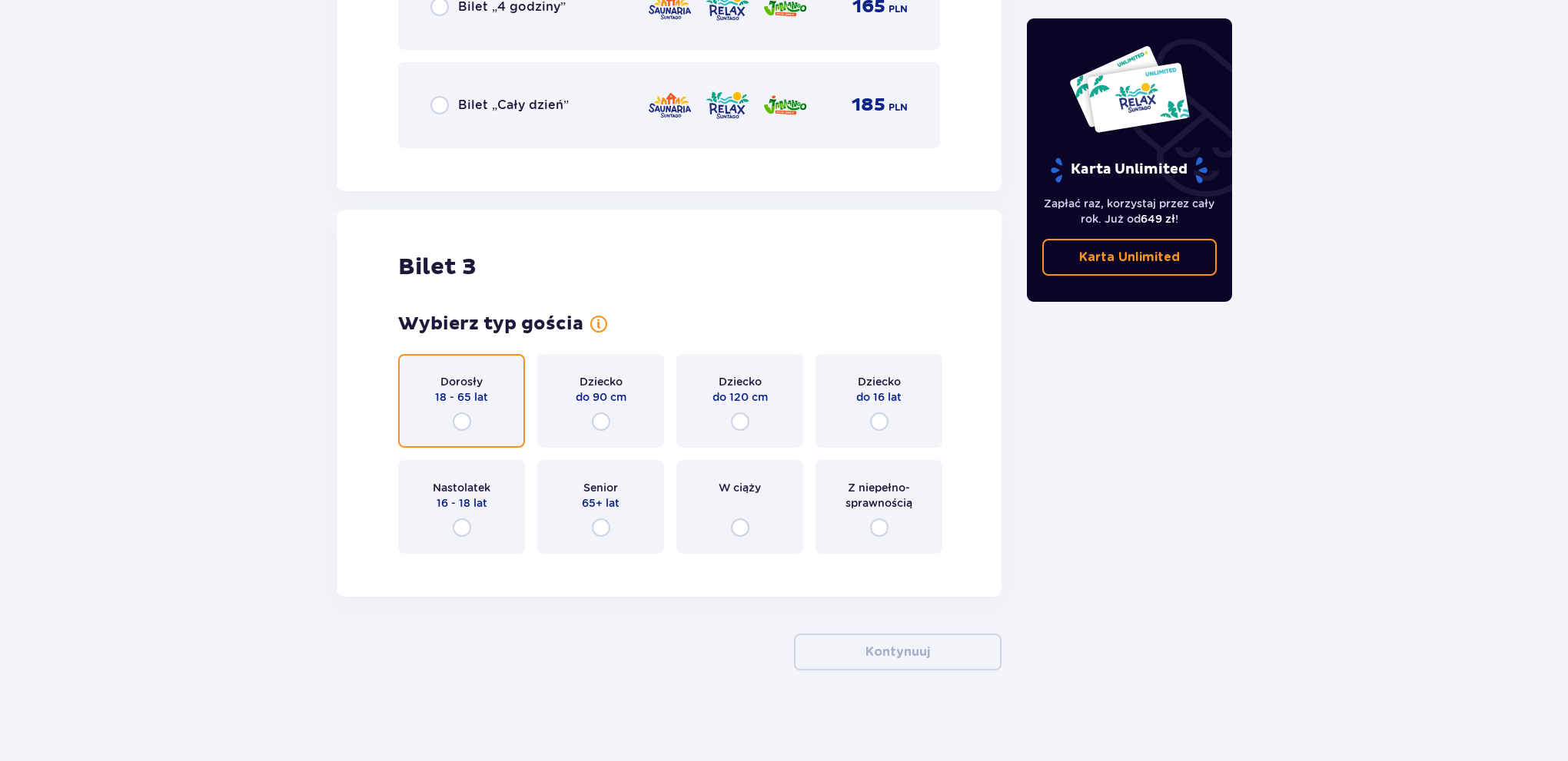
click at [461, 416] on input "radio" at bounding box center [461, 421] width 18 height 18
radio input "true"
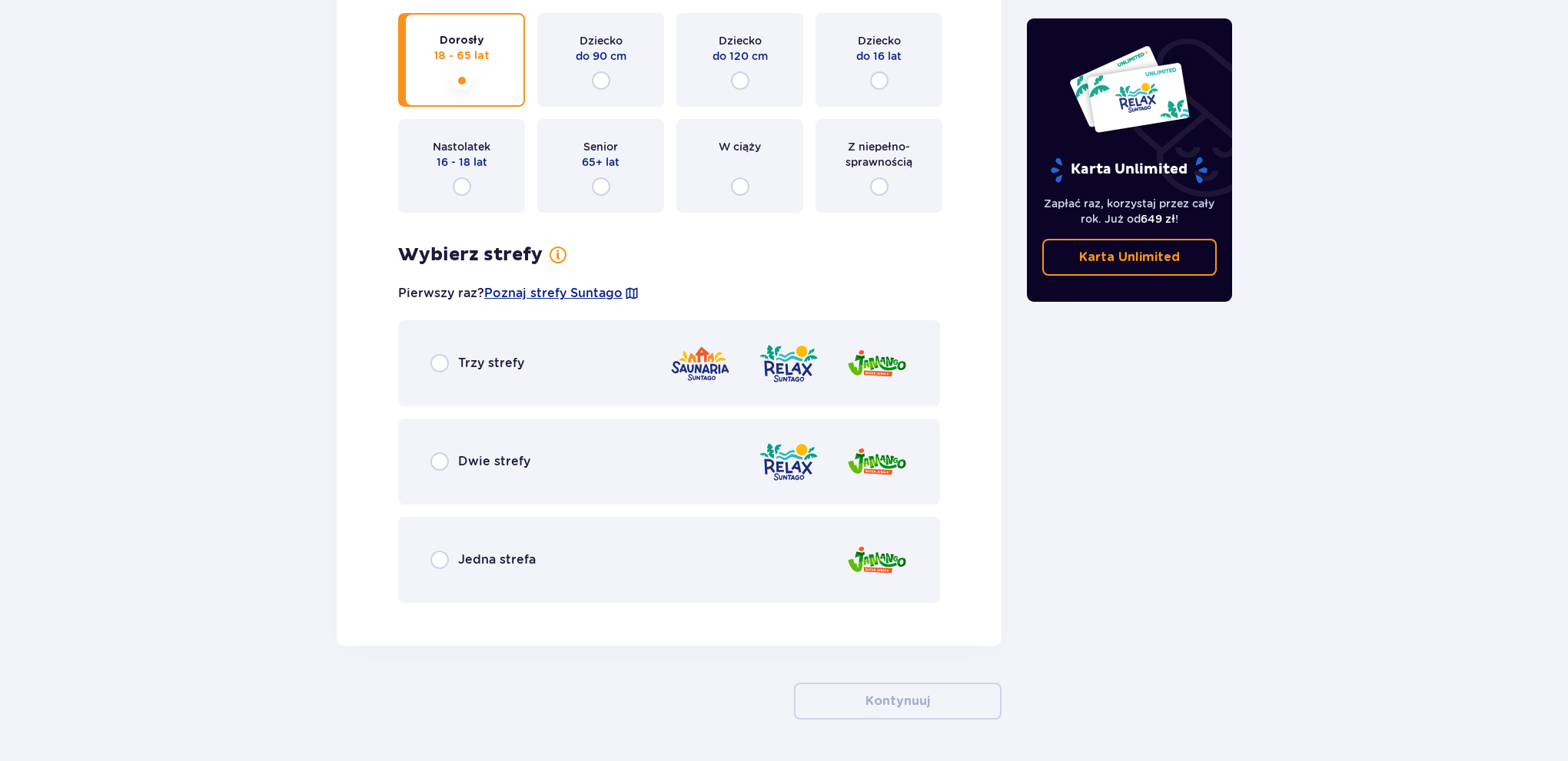
scroll to position [2735, 0]
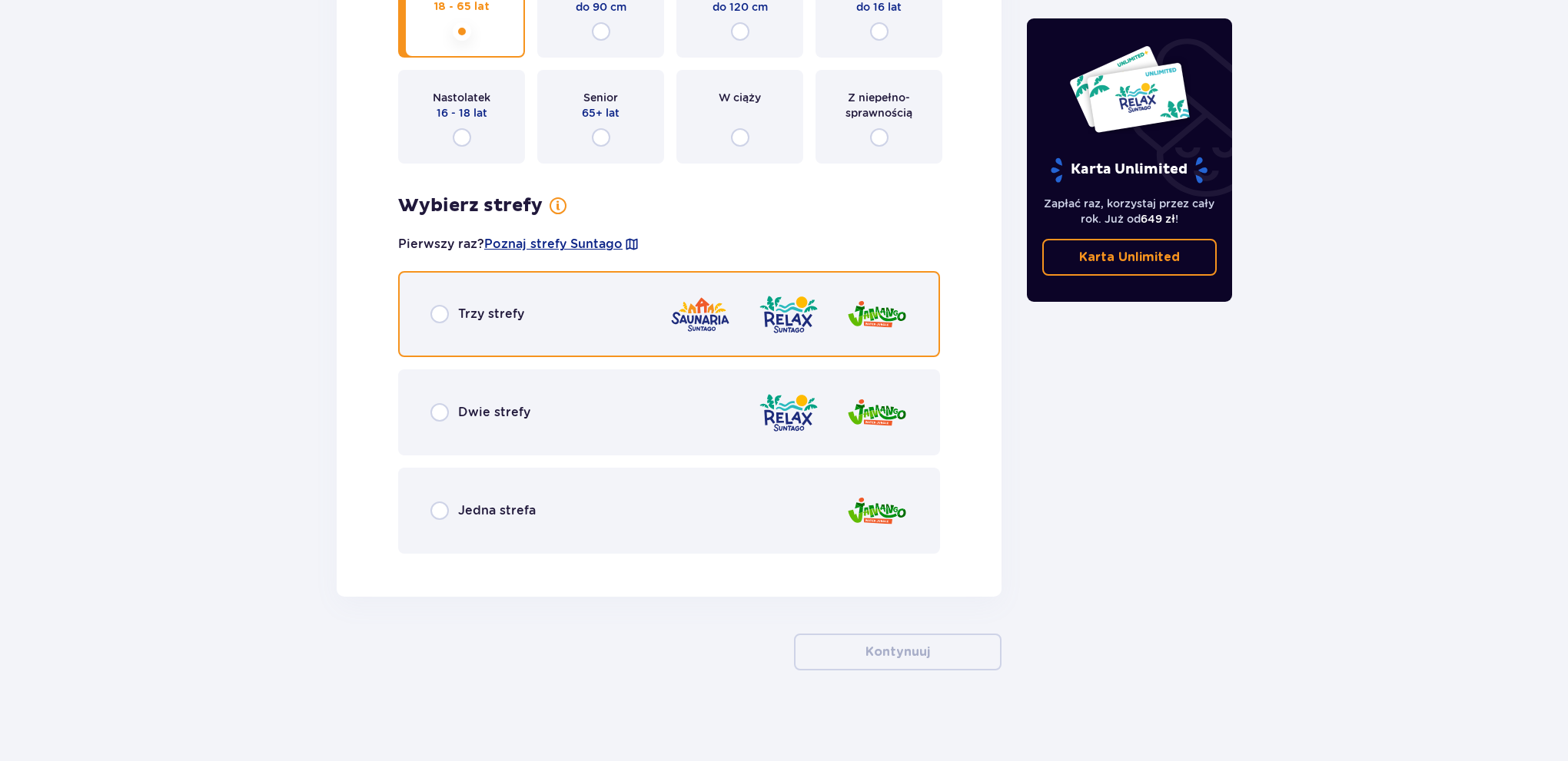
click at [443, 316] on input "radio" at bounding box center [439, 314] width 18 height 18
radio input "true"
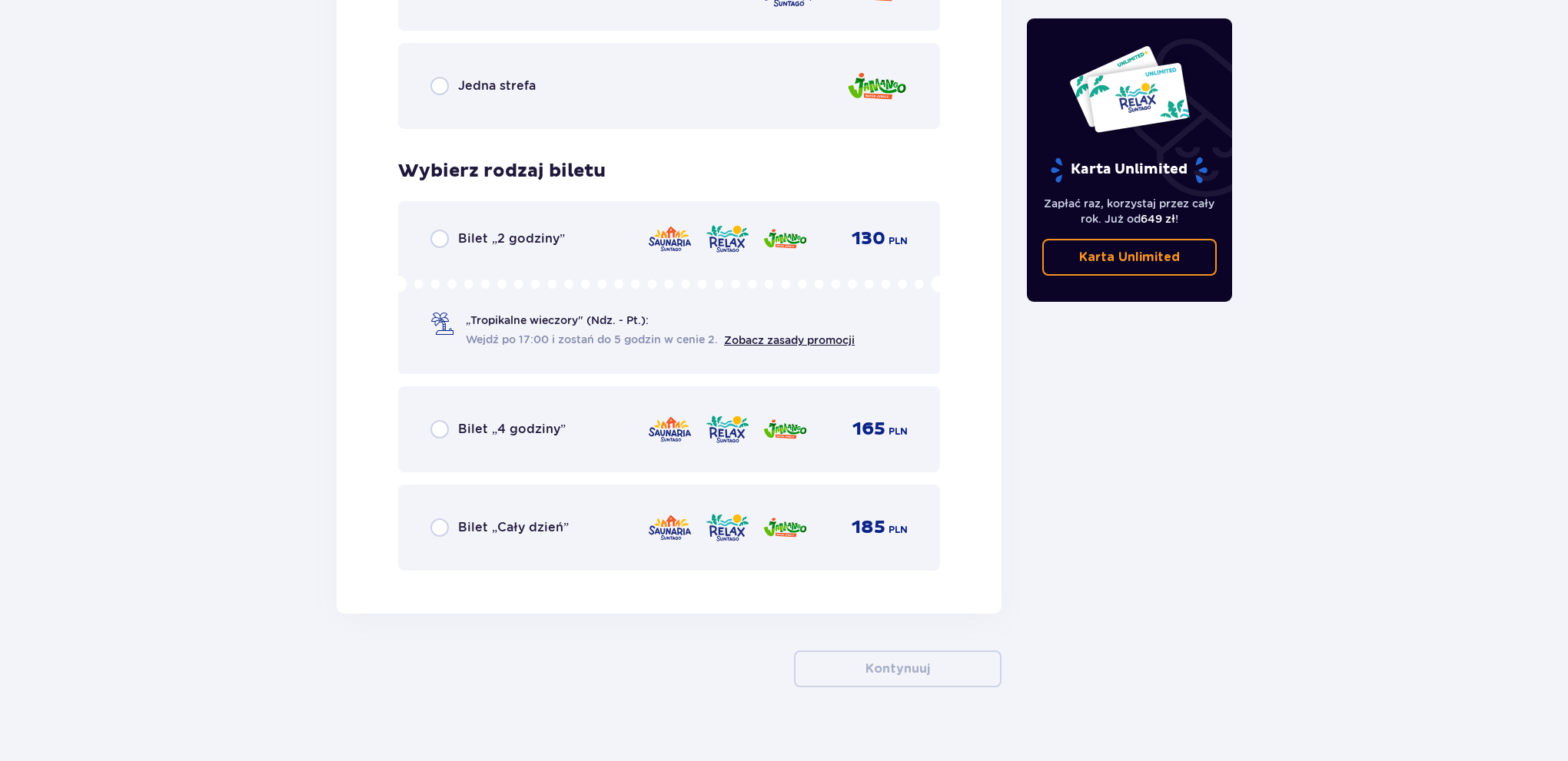
scroll to position [3176, 0]
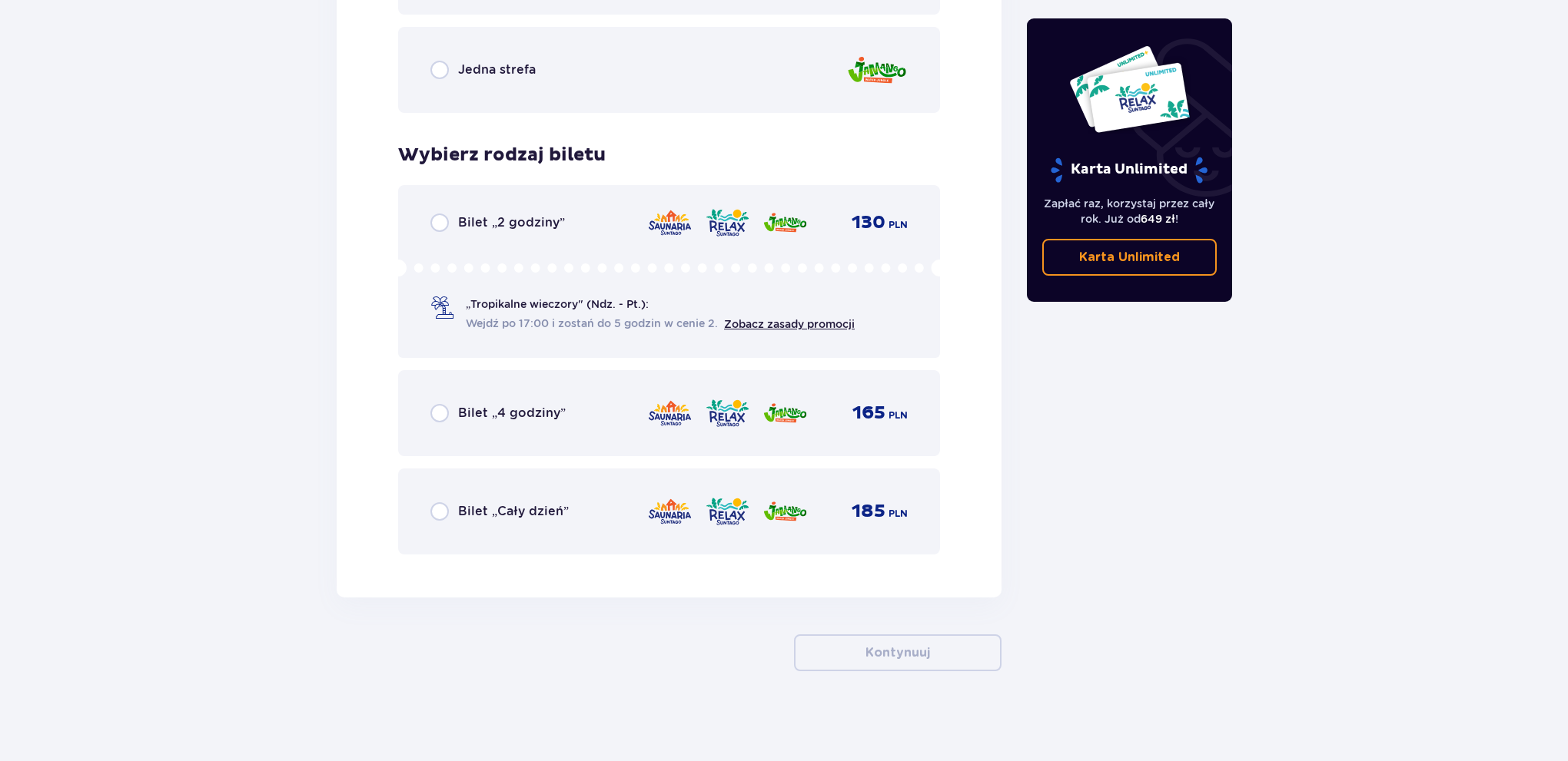
click at [449, 507] on div "Bilet „Cały dzień”" at bounding box center [500, 511] width 138 height 18
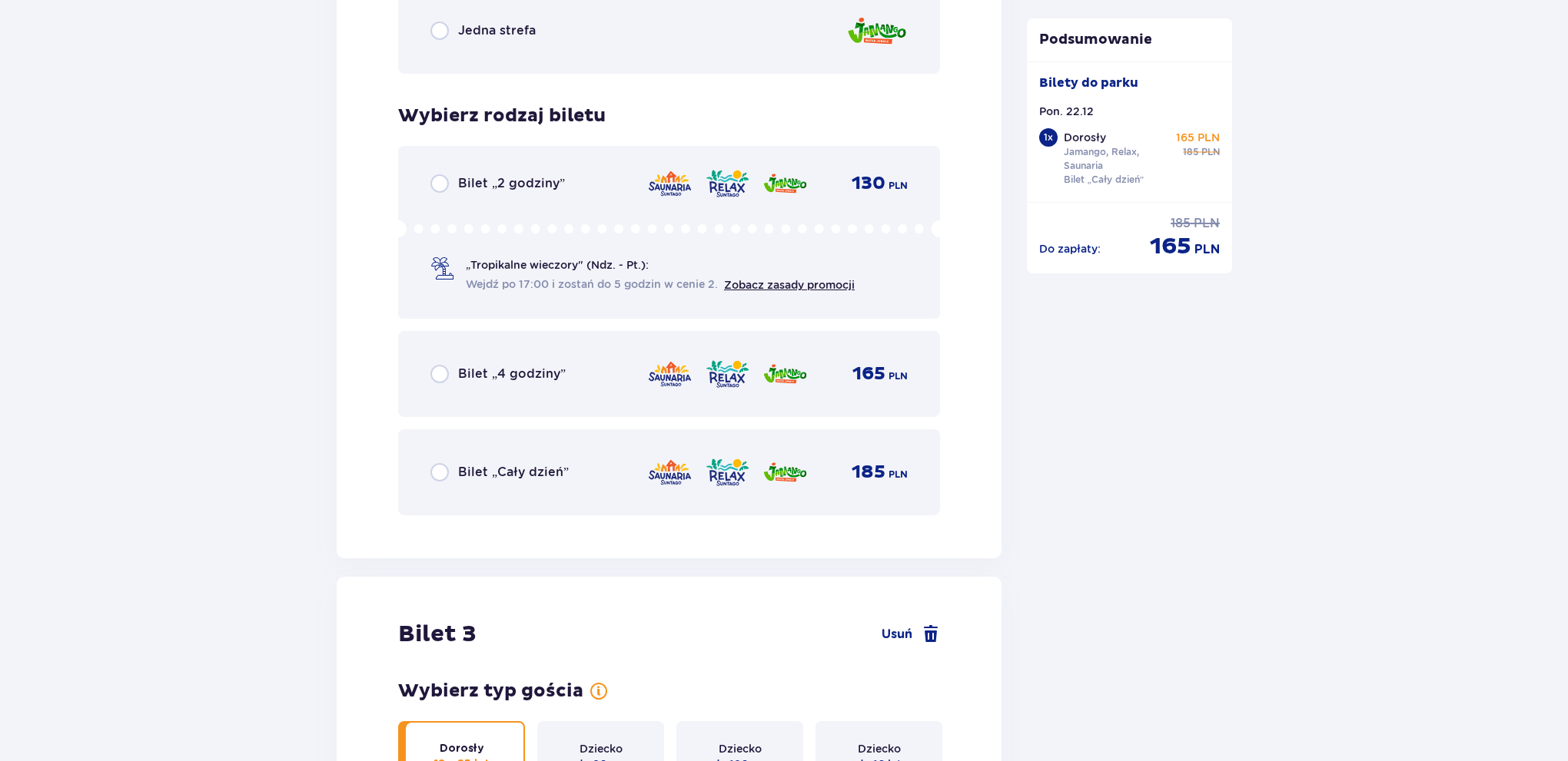
scroll to position [2004, 0]
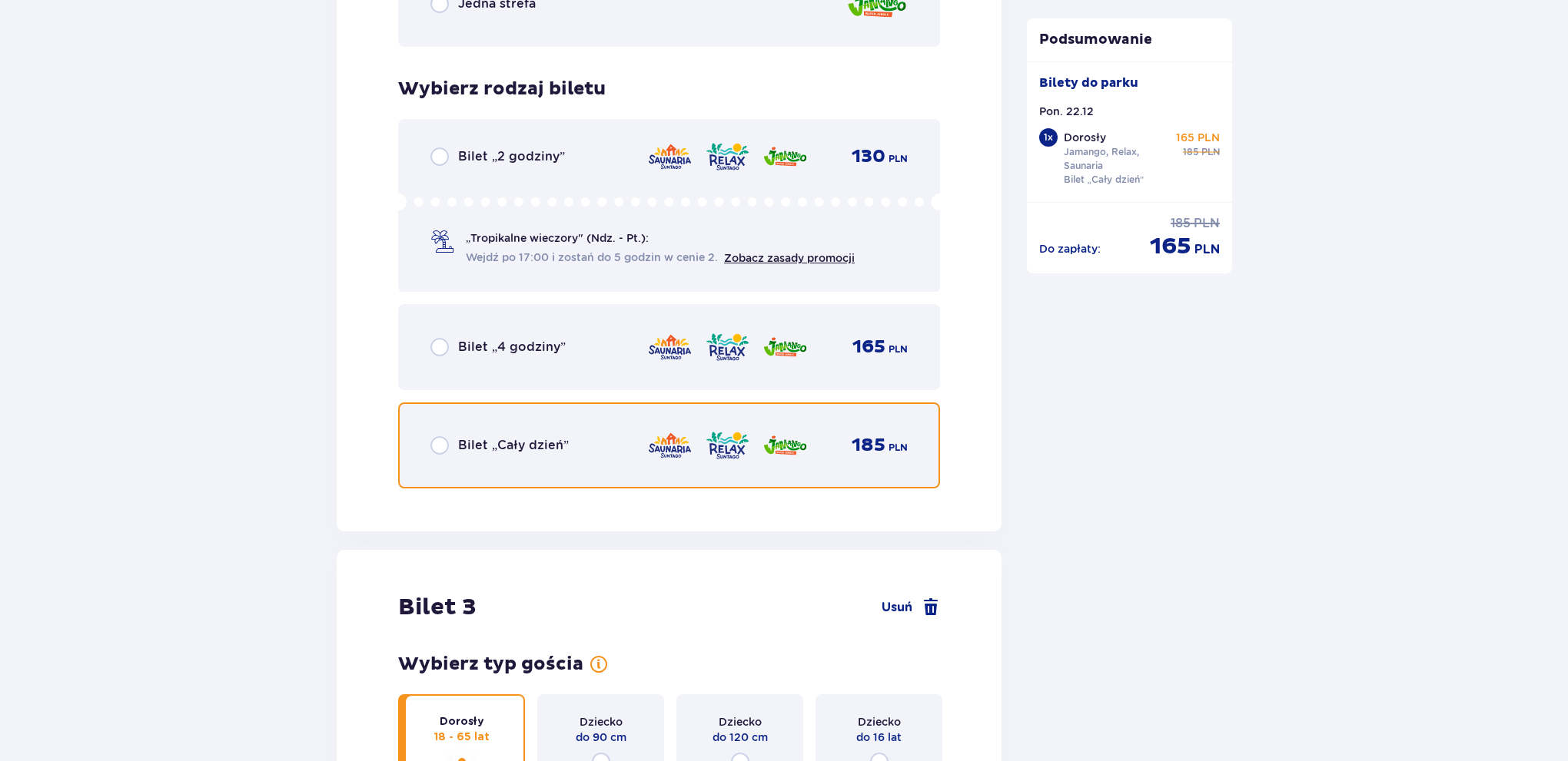
click at [442, 441] on input "radio" at bounding box center [439, 445] width 18 height 18
radio input "true"
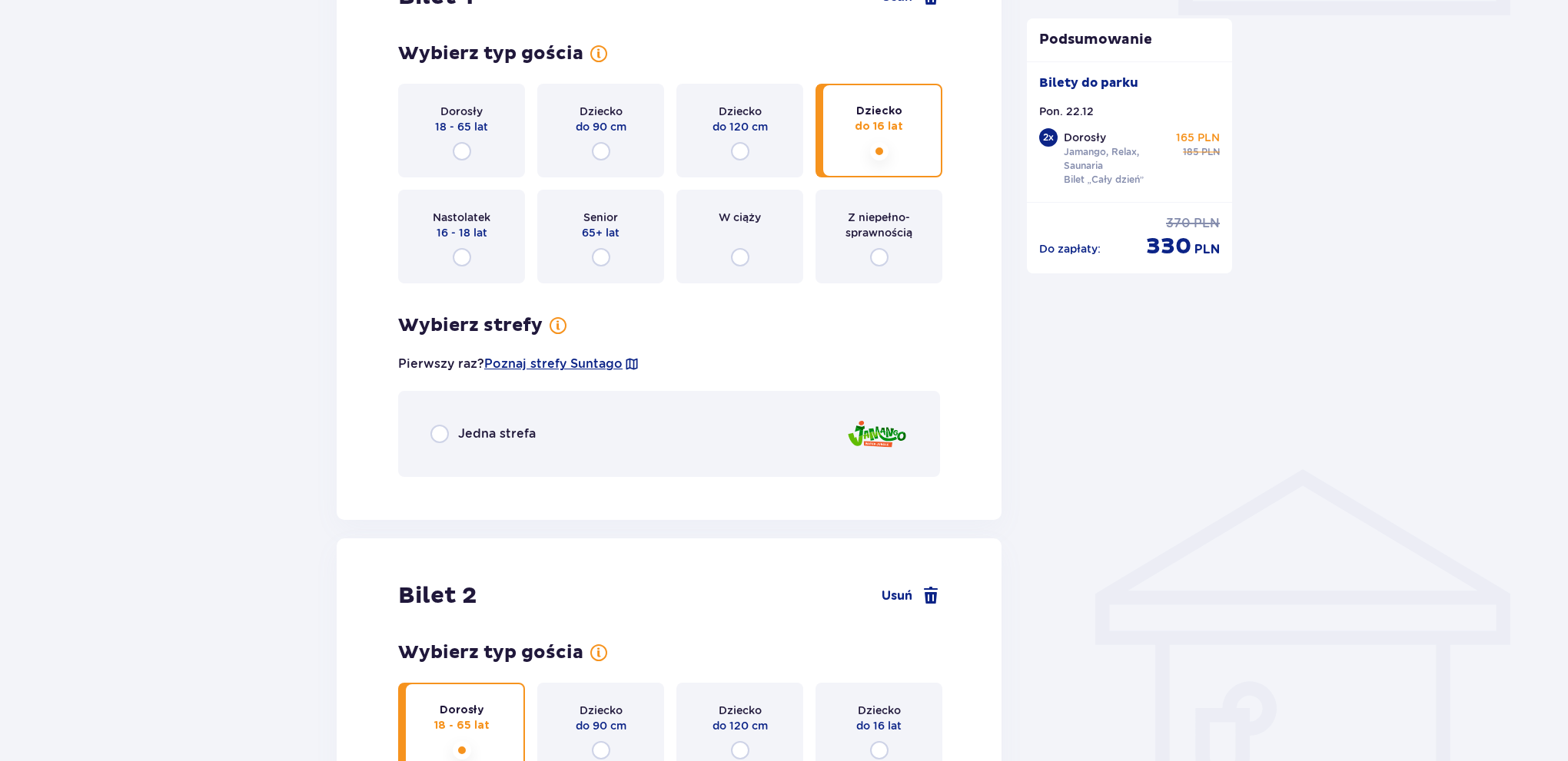
scroll to position [775, 0]
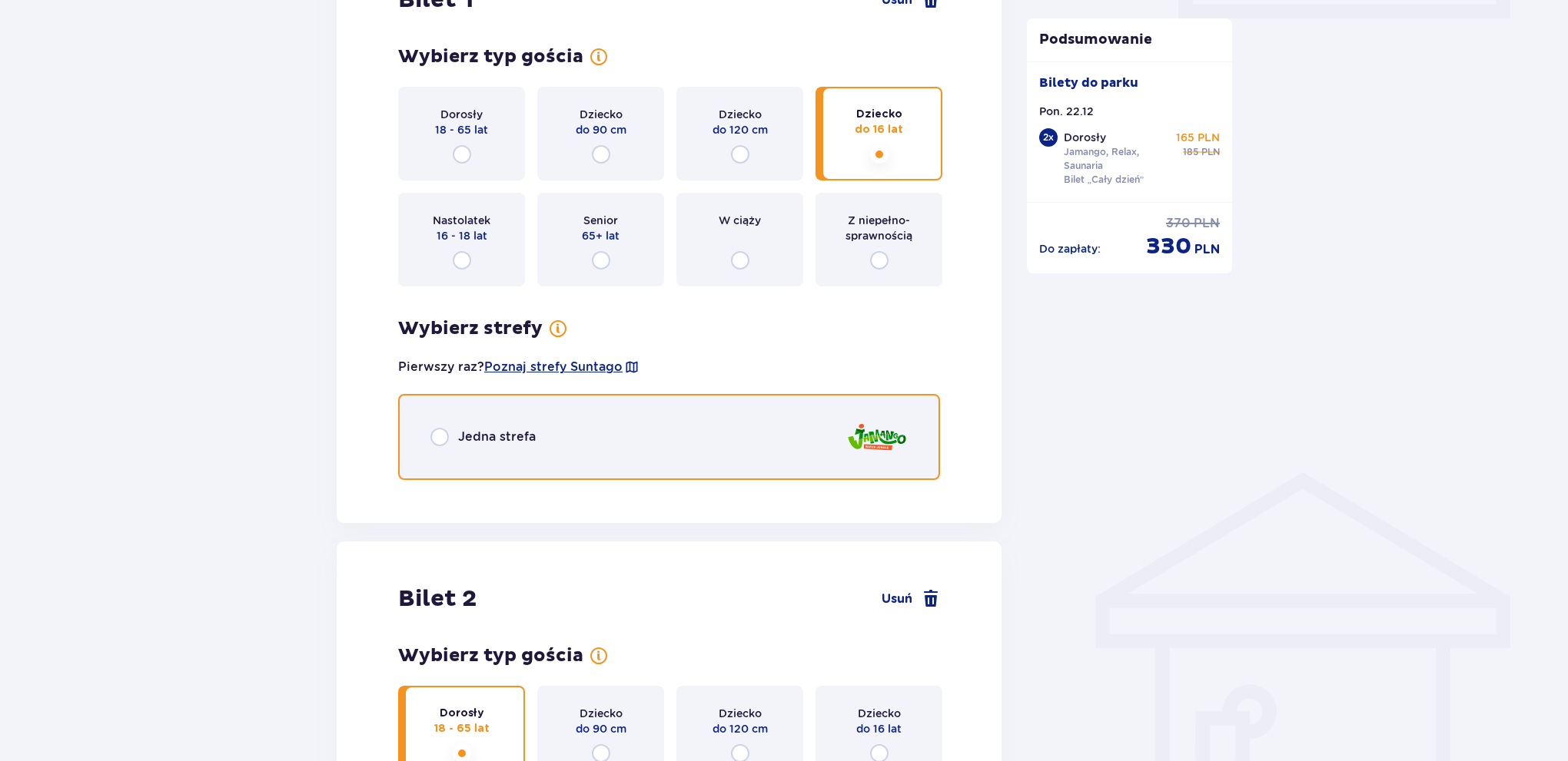
click at [435, 436] on input "radio" at bounding box center [439, 437] width 18 height 18
radio input "true"
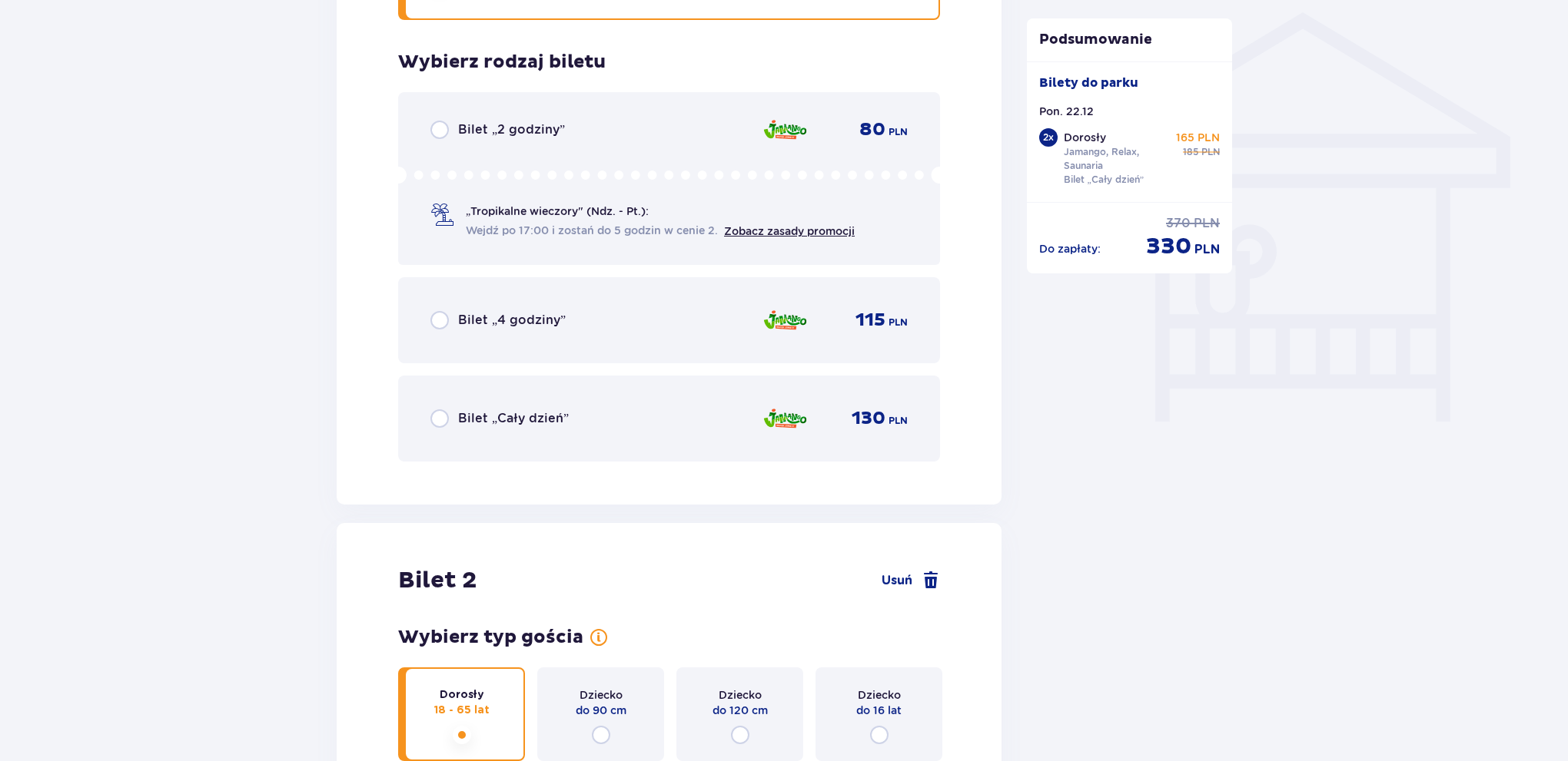
scroll to position [1267, 0]
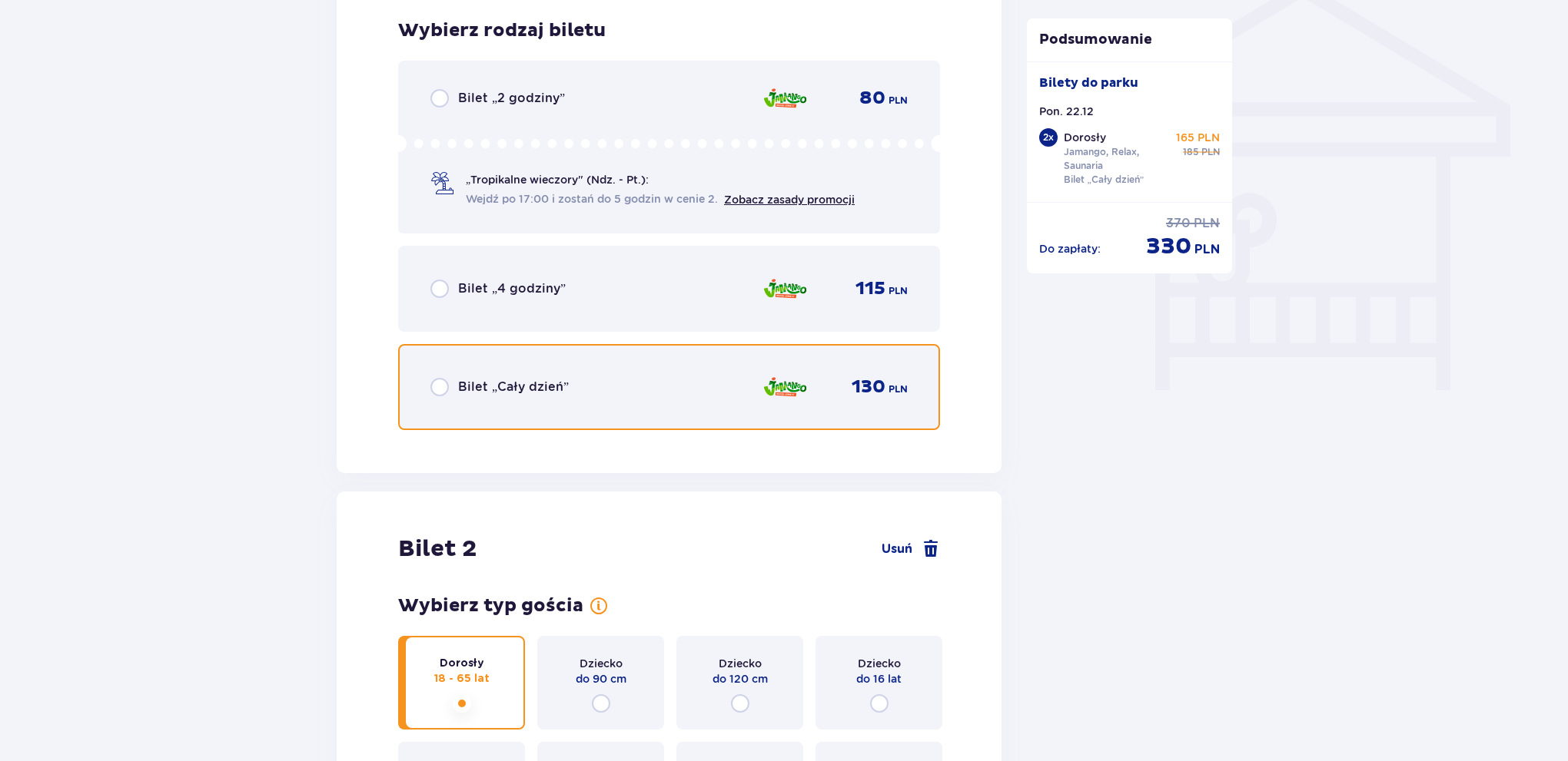
click at [442, 388] on input "radio" at bounding box center [439, 386] width 18 height 18
radio input "true"
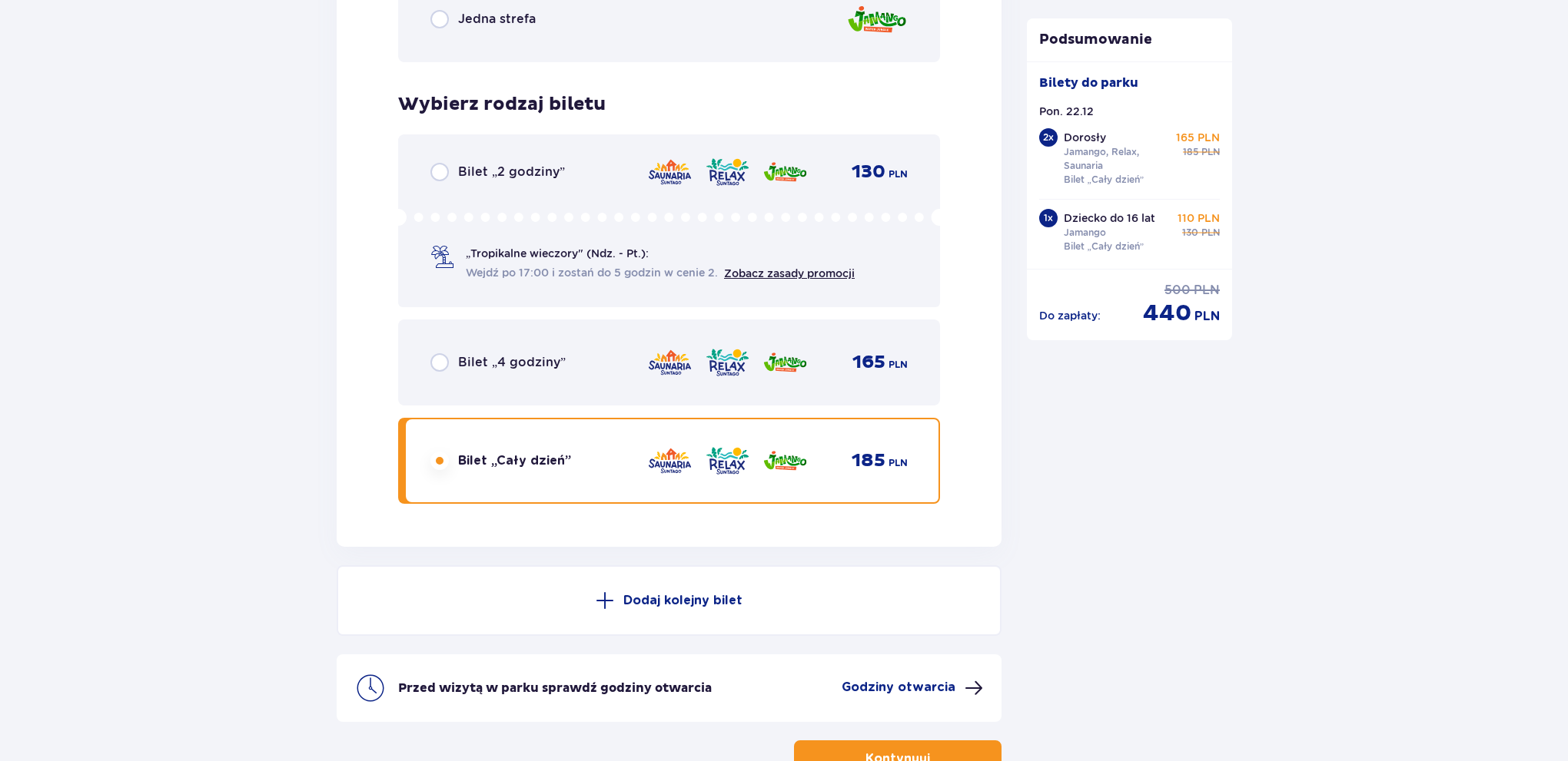
scroll to position [3543, 0]
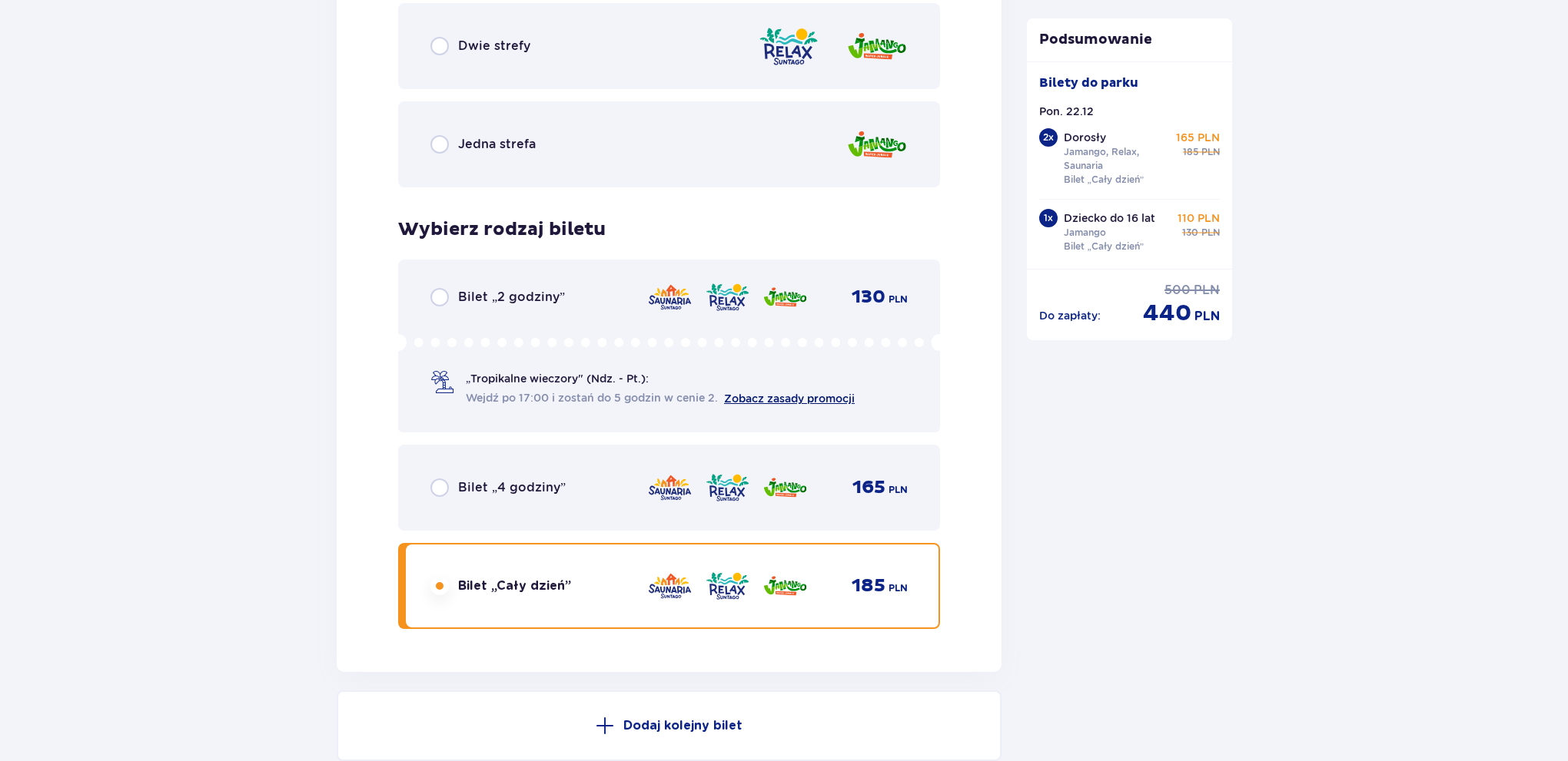
click at [831, 394] on link "Zobacz zasady promocji" at bounding box center [789, 398] width 130 height 12
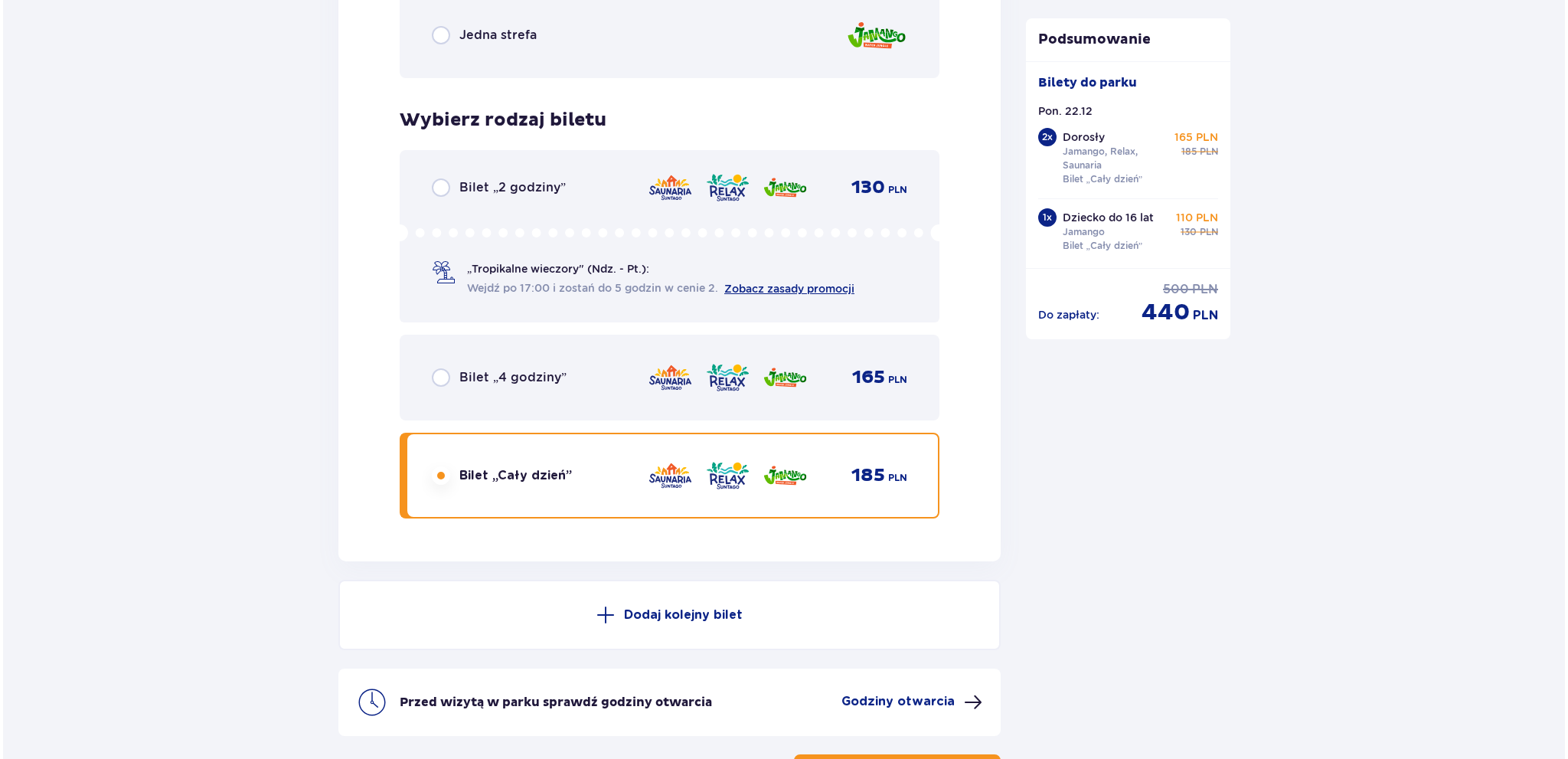
scroll to position [3763, 0]
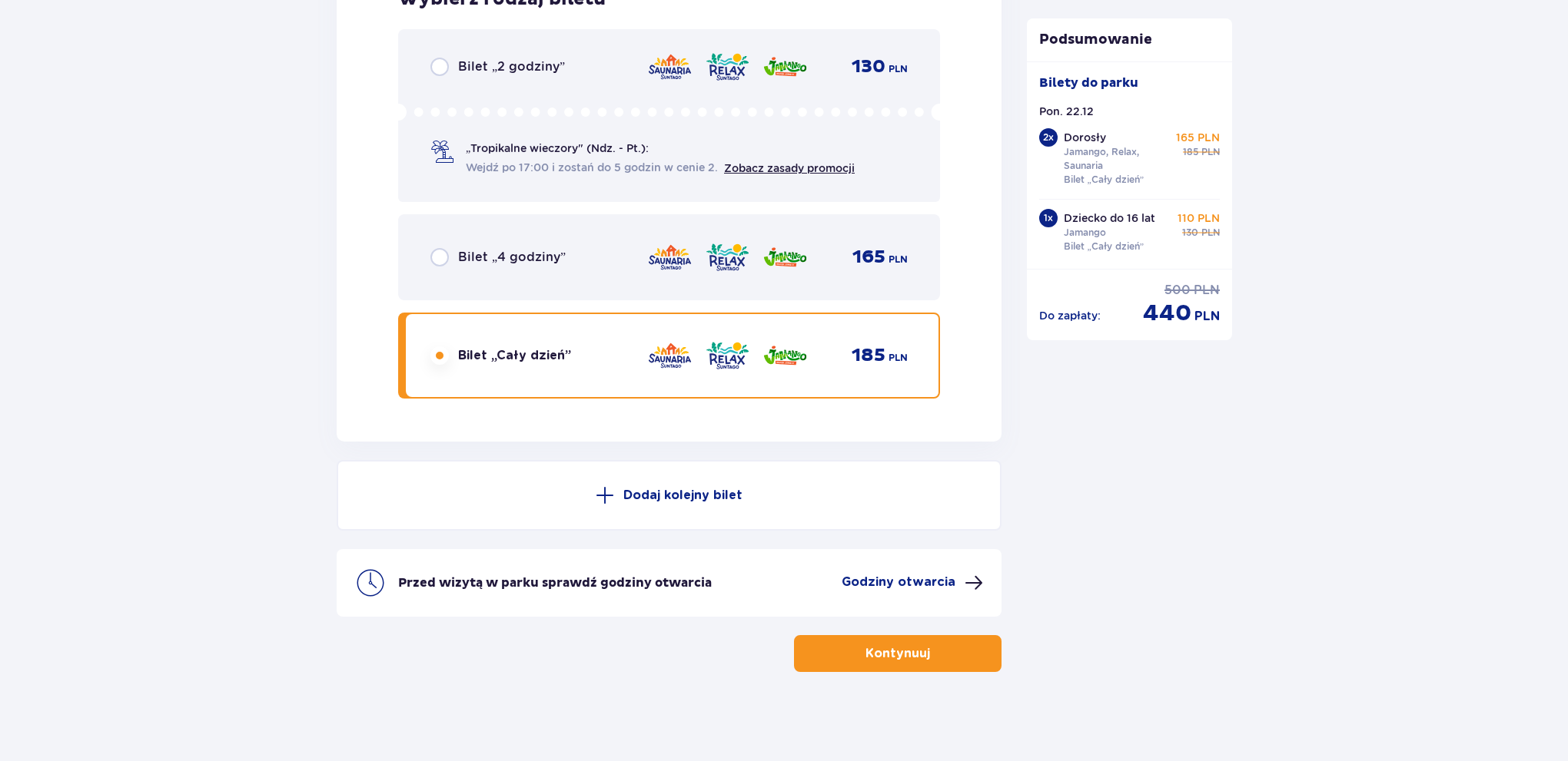
click at [978, 577] on span at bounding box center [973, 583] width 18 height 18
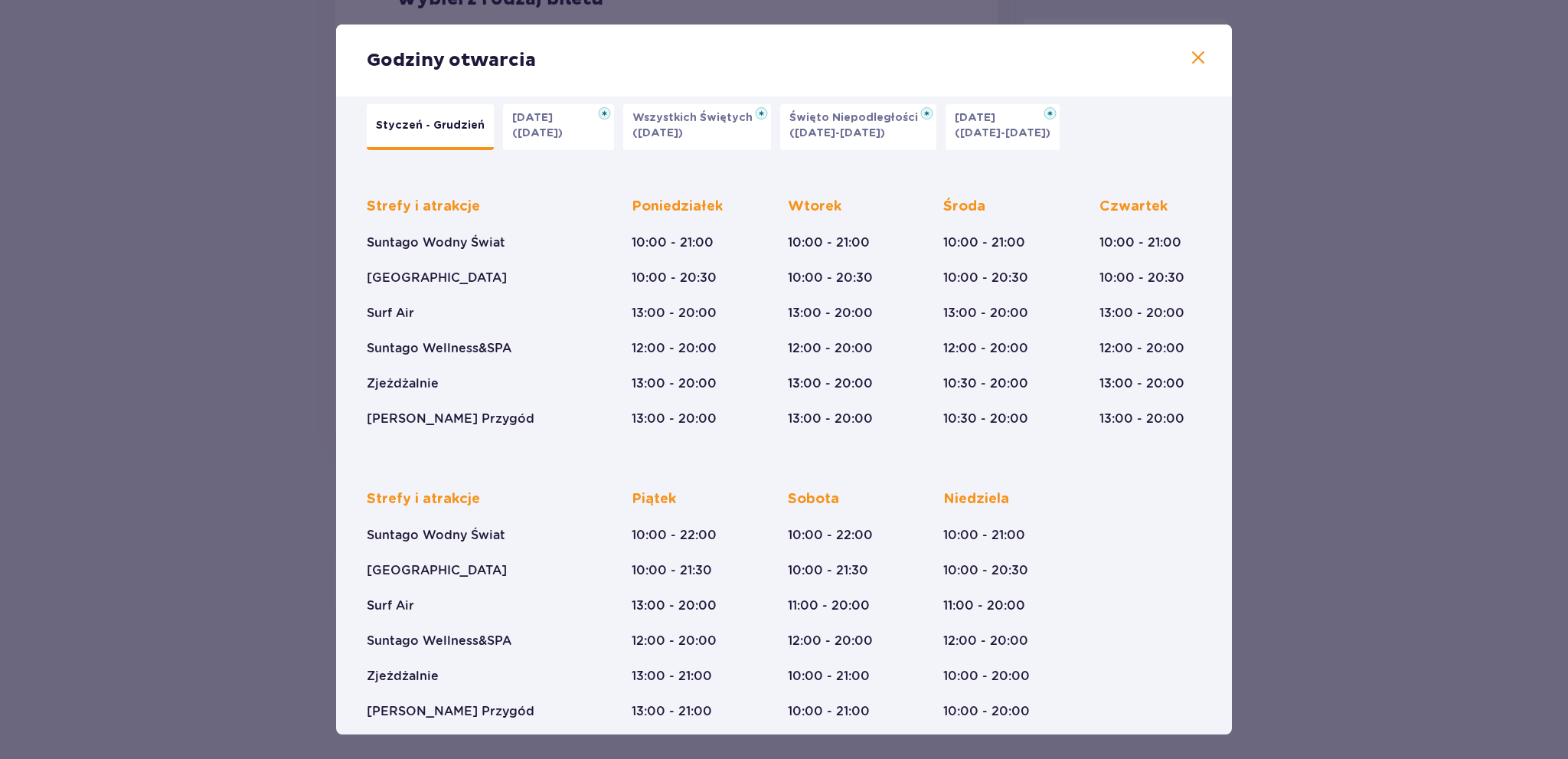
scroll to position [36, 0]
